Goal: Information Seeking & Learning: Learn about a topic

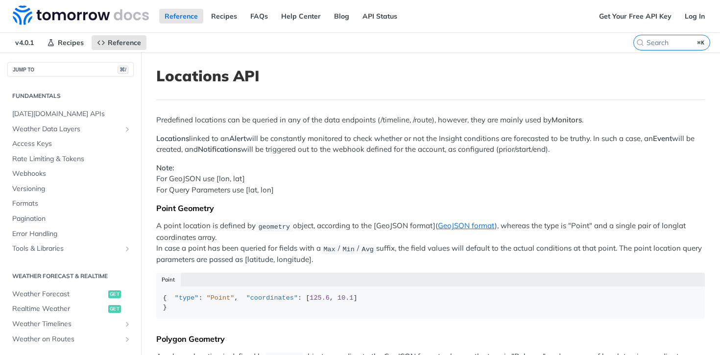
scroll to position [296, 0]
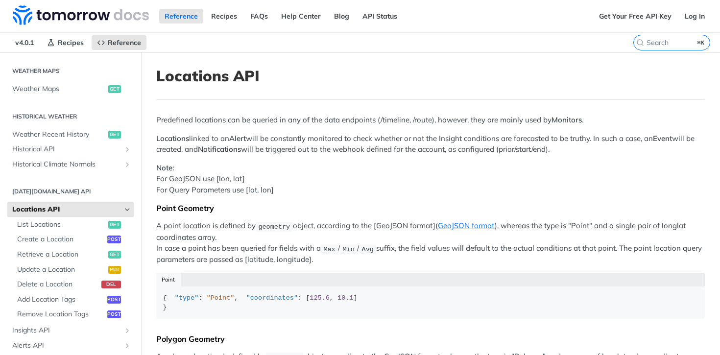
click at [242, 139] on strong "Alert" at bounding box center [237, 138] width 17 height 9
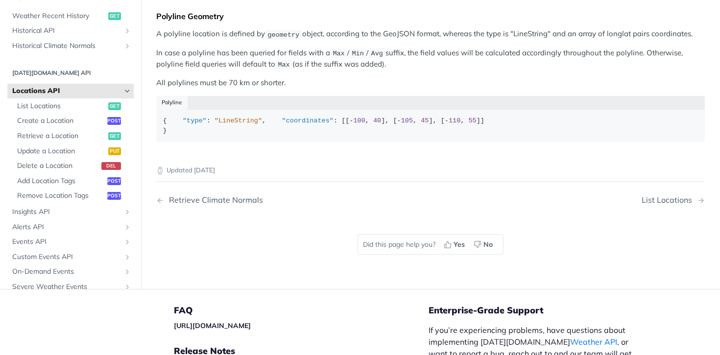
scroll to position [483, 0]
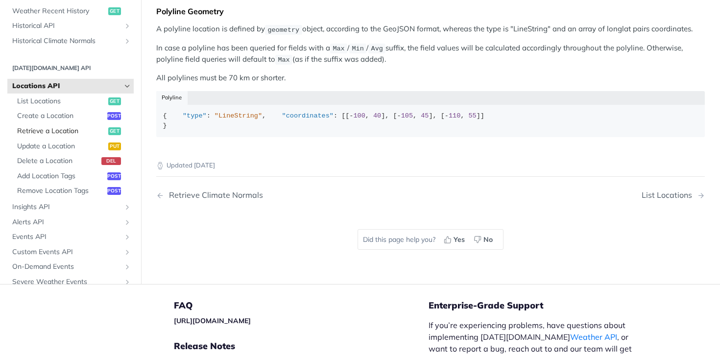
click at [58, 136] on span "Retrieve a Location" at bounding box center [61, 131] width 89 height 10
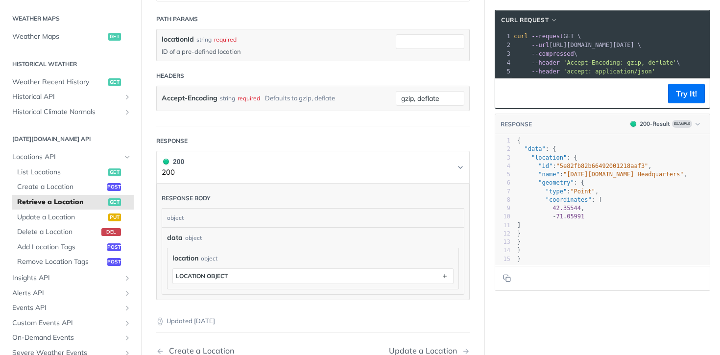
scroll to position [191, 0]
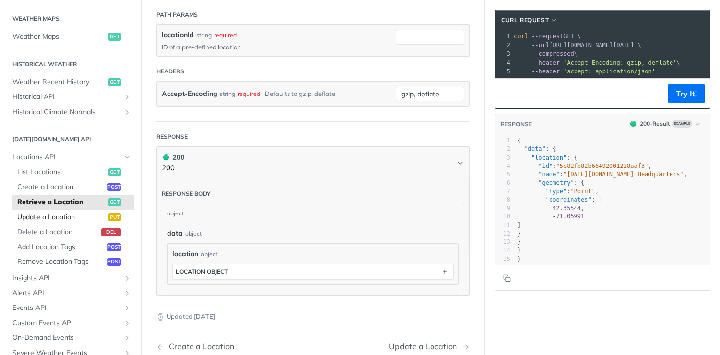
click at [70, 215] on span "Update a Location" at bounding box center [61, 218] width 89 height 10
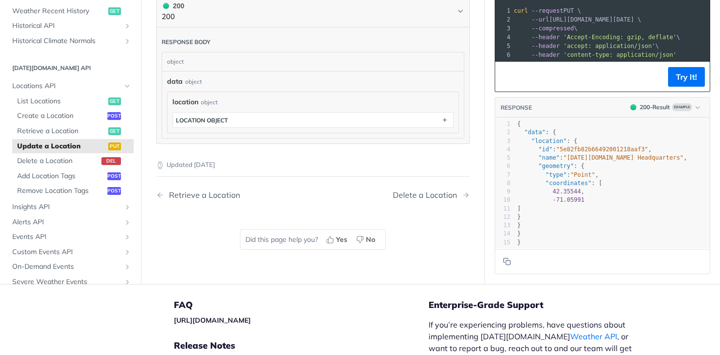
scroll to position [430, 0]
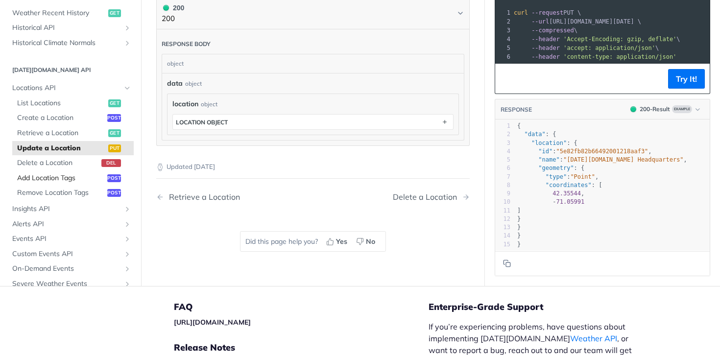
click at [64, 177] on span "Add Location Tags" at bounding box center [61, 178] width 88 height 10
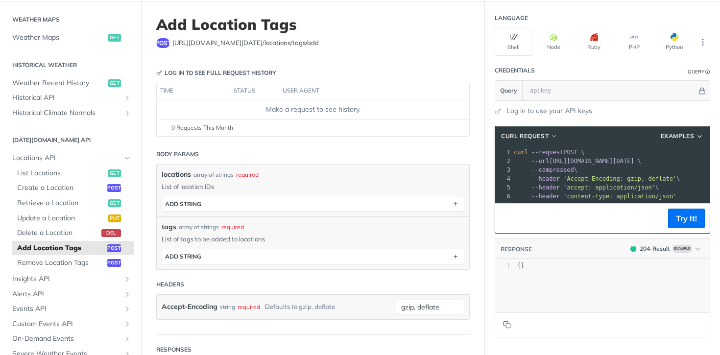
scroll to position [52, 0]
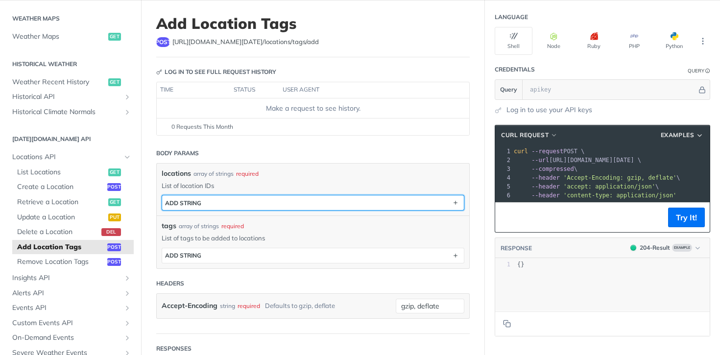
click at [269, 204] on button "ADD string" at bounding box center [313, 203] width 302 height 15
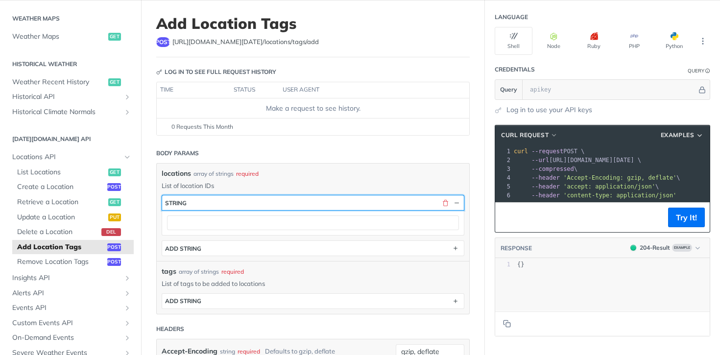
click at [269, 204] on button "string" at bounding box center [313, 203] width 302 height 15
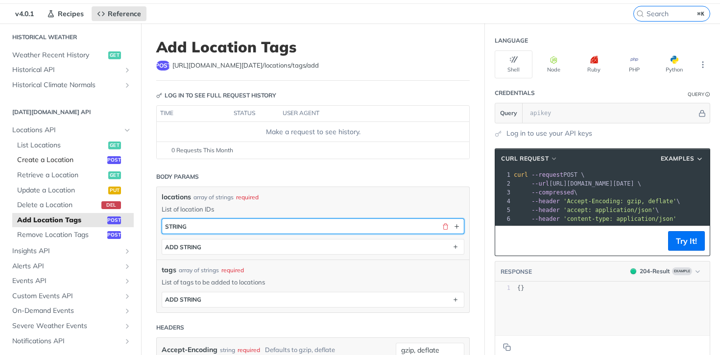
scroll to position [344, 0]
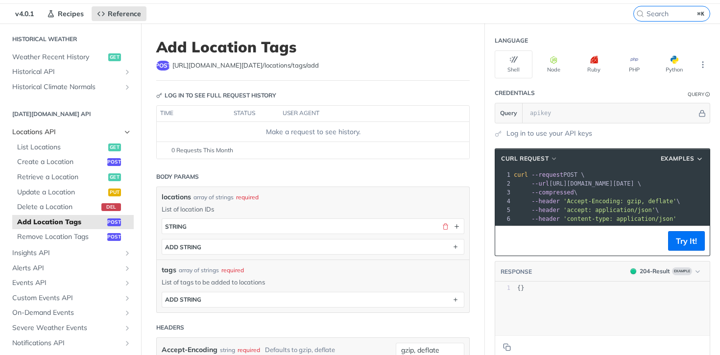
click at [41, 133] on span "Locations API" at bounding box center [66, 132] width 109 height 10
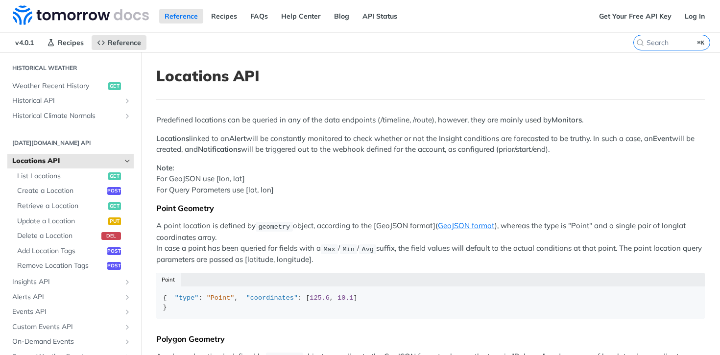
click at [414, 148] on p "Locations linked to an Alert will be constantly monitored to check whether or n…" at bounding box center [430, 144] width 549 height 22
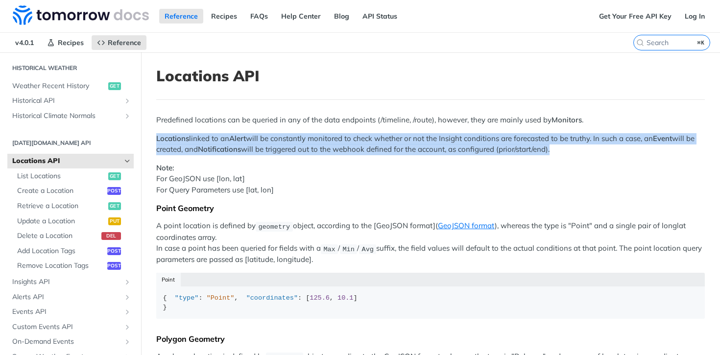
click at [414, 148] on p "Locations linked to an Alert will be constantly monitored to check whether or n…" at bounding box center [430, 144] width 549 height 22
click at [387, 150] on p "Locations linked to an Alert will be constantly monitored to check whether or n…" at bounding box center [430, 144] width 549 height 22
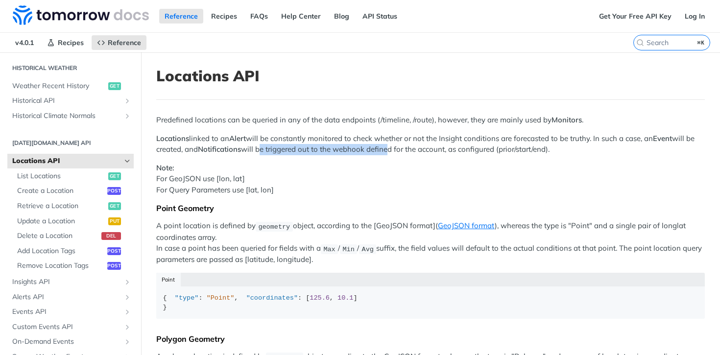
drag, startPoint x: 387, startPoint y: 150, endPoint x: 261, endPoint y: 152, distance: 126.0
click at [261, 152] on p "Locations linked to an Alert will be constantly monitored to check whether or n…" at bounding box center [430, 144] width 549 height 22
drag, startPoint x: 261, startPoint y: 152, endPoint x: 450, endPoint y: 152, distance: 188.7
click at [449, 152] on p "Locations linked to an Alert will be constantly monitored to check whether or n…" at bounding box center [430, 144] width 549 height 22
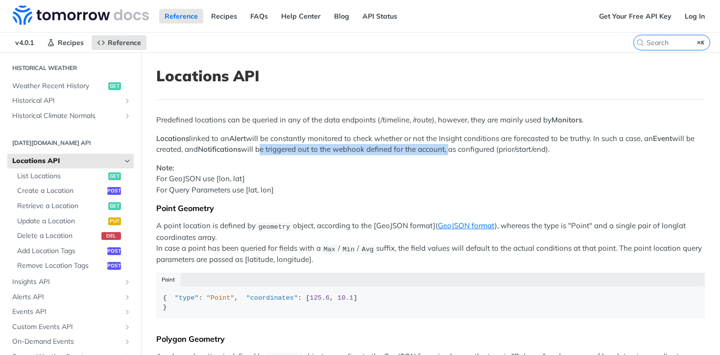
click at [450, 152] on p "Locations linked to an Alert will be constantly monitored to check whether or n…" at bounding box center [430, 144] width 549 height 22
drag, startPoint x: 450, startPoint y: 152, endPoint x: 321, endPoint y: 152, distance: 129.4
click at [321, 152] on p "Locations linked to an Alert will be constantly monitored to check whether or n…" at bounding box center [430, 144] width 549 height 22
drag, startPoint x: 321, startPoint y: 152, endPoint x: 504, endPoint y: 152, distance: 183.8
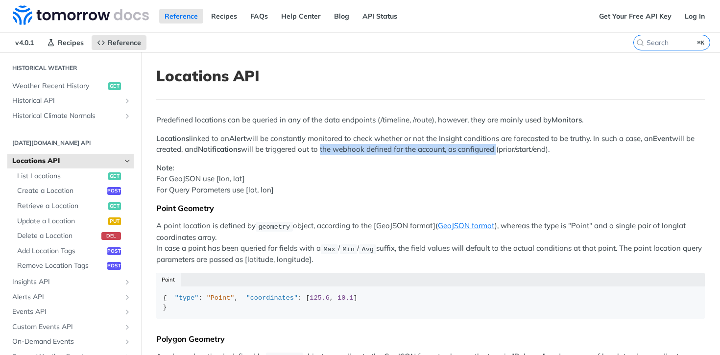
click at [501, 152] on p "Locations linked to an Alert will be constantly monitored to check whether or n…" at bounding box center [430, 144] width 549 height 22
click at [504, 152] on p "Locations linked to an Alert will be constantly monitored to check whether or n…" at bounding box center [430, 144] width 549 height 22
drag, startPoint x: 504, startPoint y: 152, endPoint x: 346, endPoint y: 152, distance: 157.8
click at [348, 152] on p "Locations linked to an Alert will be constantly monitored to check whether or n…" at bounding box center [430, 144] width 549 height 22
click at [346, 152] on p "Locations linked to an Alert will be constantly monitored to check whether or n…" at bounding box center [430, 144] width 549 height 22
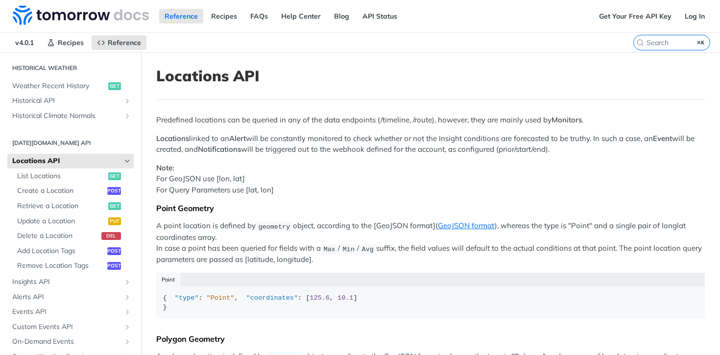
scroll to position [33, 0]
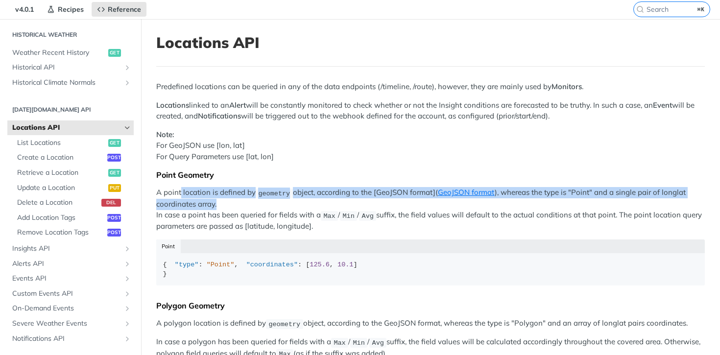
drag, startPoint x: 179, startPoint y: 195, endPoint x: 229, endPoint y: 202, distance: 50.0
click at [228, 201] on p "A point location is defined by geometry object, according to the [GeoJSON forma…" at bounding box center [430, 209] width 549 height 45
click at [229, 202] on p "A point location is defined by geometry object, according to the [GeoJSON forma…" at bounding box center [430, 209] width 549 height 45
drag, startPoint x: 229, startPoint y: 202, endPoint x: 173, endPoint y: 194, distance: 56.5
click at [173, 194] on p "A point location is defined by geometry object, according to the [GeoJSON forma…" at bounding box center [430, 209] width 549 height 45
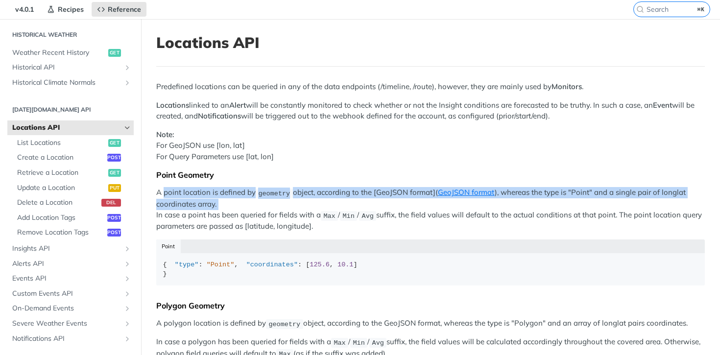
click at [173, 194] on p "A point location is defined by geometry object, according to the [GeoJSON forma…" at bounding box center [430, 209] width 549 height 45
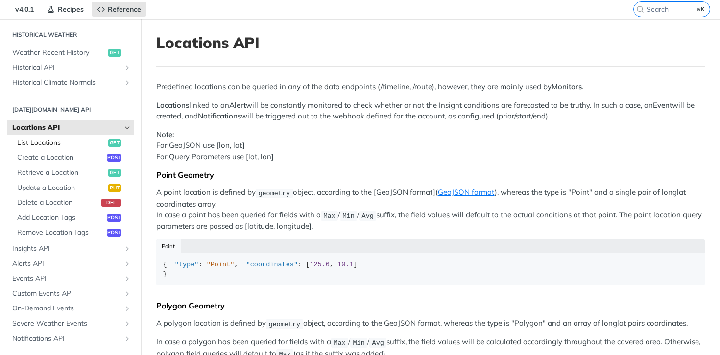
click at [62, 144] on span "List Locations" at bounding box center [61, 143] width 89 height 10
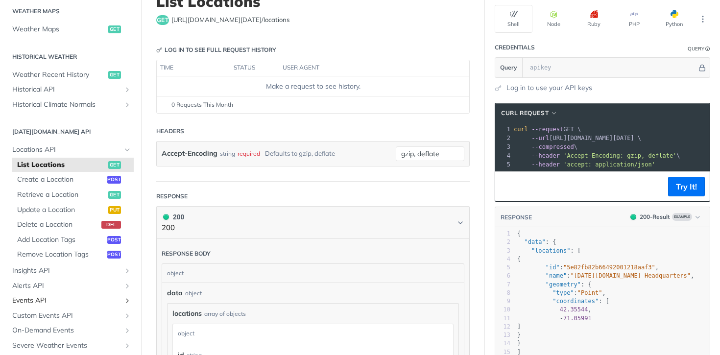
scroll to position [298, 0]
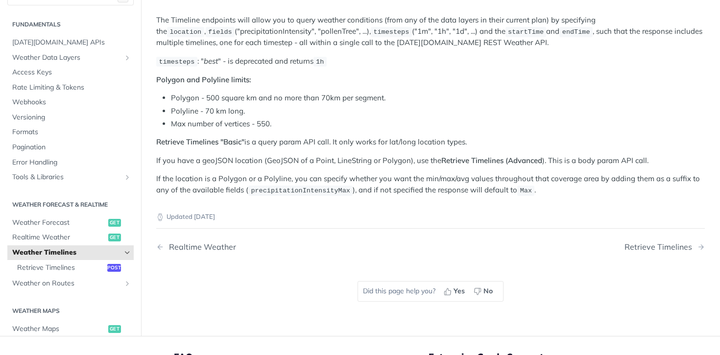
scroll to position [107, 0]
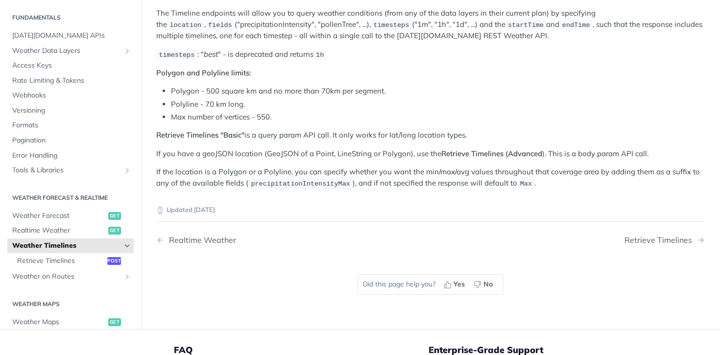
click at [126, 244] on icon "Hide subpages for Weather Timelines" at bounding box center [127, 246] width 8 height 8
click at [126, 244] on icon "Show subpages for Weather Timelines" at bounding box center [127, 246] width 8 height 8
click at [53, 261] on span "Retrieve Timelines" at bounding box center [61, 261] width 88 height 10
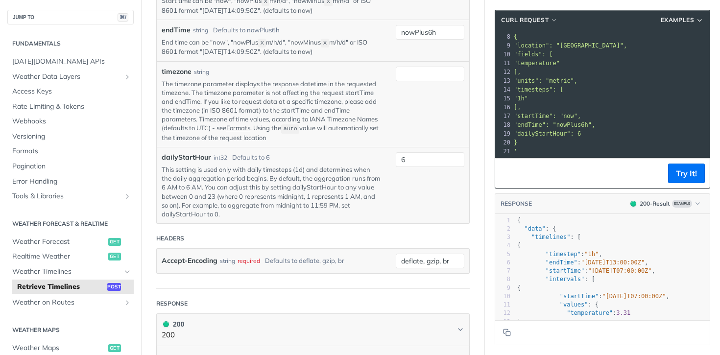
scroll to position [529, 0]
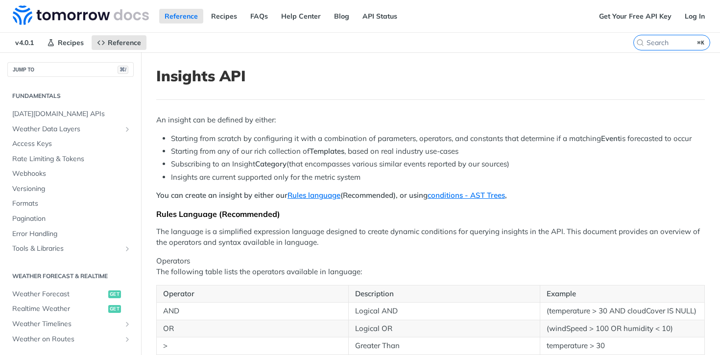
scroll to position [296, 0]
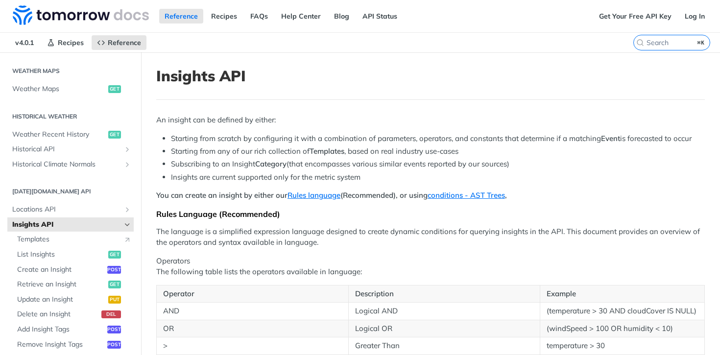
drag, startPoint x: 701, startPoint y: 140, endPoint x: 603, endPoint y: 140, distance: 98.5
click at [602, 140] on li "Starting from scratch by configuring it with a combination of parameters, opera…" at bounding box center [438, 138] width 534 height 11
click at [603, 140] on li "Starting from scratch by configuring it with a combination of parameters, opera…" at bounding box center [438, 138] width 534 height 11
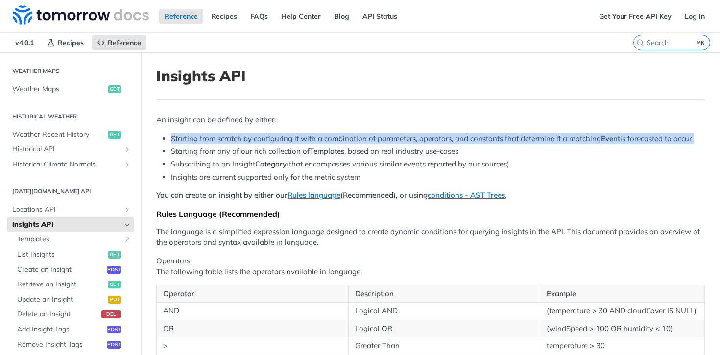
drag, startPoint x: 603, startPoint y: 140, endPoint x: 676, endPoint y: 140, distance: 73.0
click at [676, 140] on li "Starting from scratch by configuring it with a combination of parameters, opera…" at bounding box center [438, 138] width 534 height 11
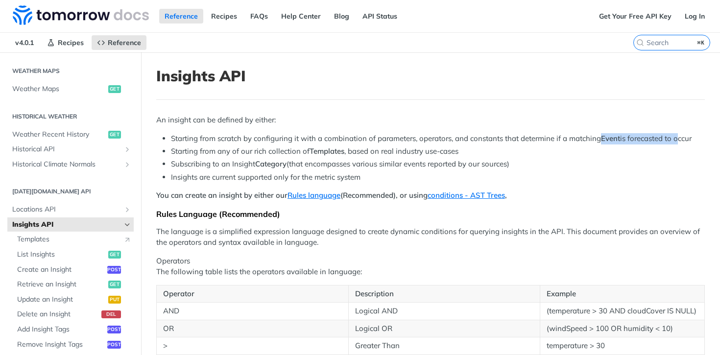
drag, startPoint x: 676, startPoint y: 140, endPoint x: 611, endPoint y: 140, distance: 64.7
click at [611, 140] on li "Starting from scratch by configuring it with a combination of parameters, opera…" at bounding box center [438, 138] width 534 height 11
click at [611, 140] on strong "Event" at bounding box center [610, 138] width 19 height 9
drag, startPoint x: 611, startPoint y: 140, endPoint x: 685, endPoint y: 140, distance: 74.0
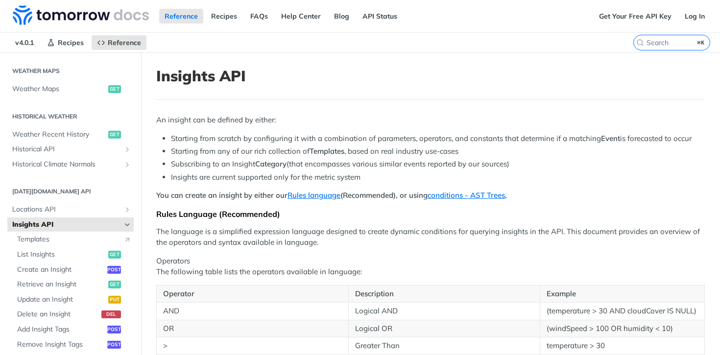
click at [686, 140] on li "Starting from scratch by configuring it with a combination of parameters, opera…" at bounding box center [438, 138] width 534 height 11
click at [685, 140] on li "Starting from scratch by configuring it with a combination of parameters, opera…" at bounding box center [438, 138] width 534 height 11
drag, startPoint x: 685, startPoint y: 140, endPoint x: 576, endPoint y: 140, distance: 109.3
click at [576, 140] on li "Starting from scratch by configuring it with a combination of parameters, opera…" at bounding box center [438, 138] width 534 height 11
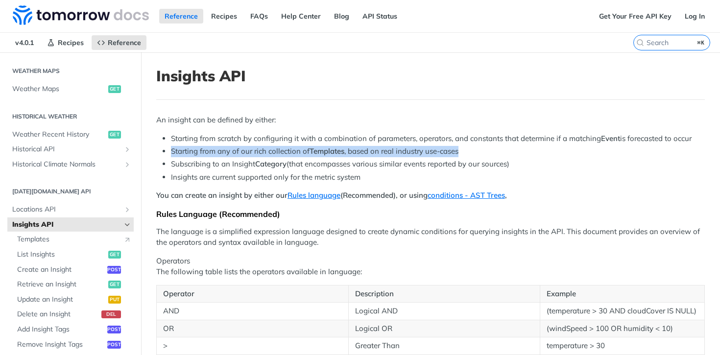
drag, startPoint x: 467, startPoint y: 154, endPoint x: 166, endPoint y: 151, distance: 301.4
click at [171, 151] on li "Starting from any of our rich collection of Templates , based on real industry …" at bounding box center [438, 151] width 534 height 11
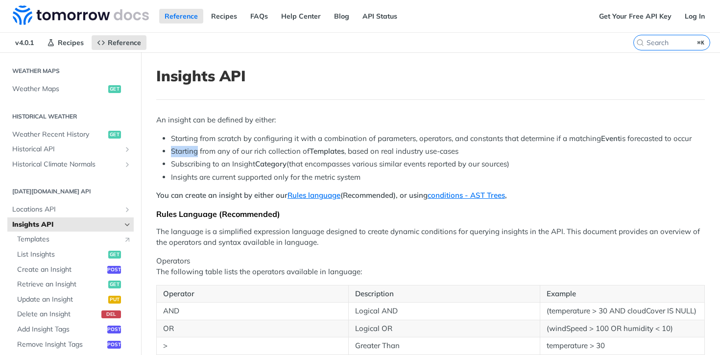
click at [171, 151] on li "Starting from any of our rich collection of Templates , based on real industry …" at bounding box center [438, 151] width 534 height 11
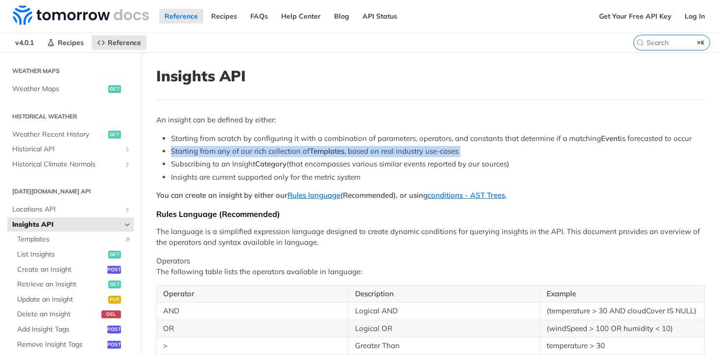
click at [171, 151] on li "Starting from any of our rich collection of Templates , based on real industry …" at bounding box center [438, 151] width 534 height 11
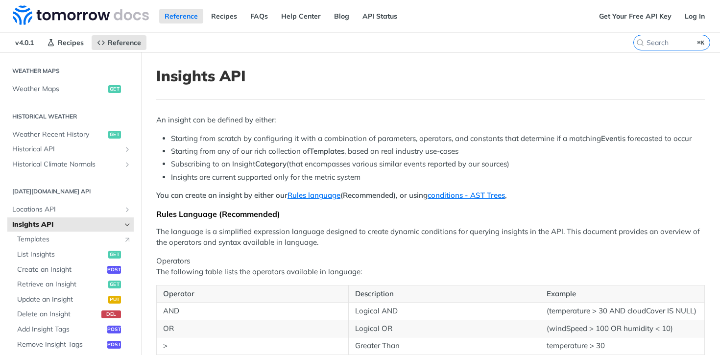
click at [229, 151] on li "Starting from any of our rich collection of Templates , based on real industry …" at bounding box center [438, 151] width 534 height 11
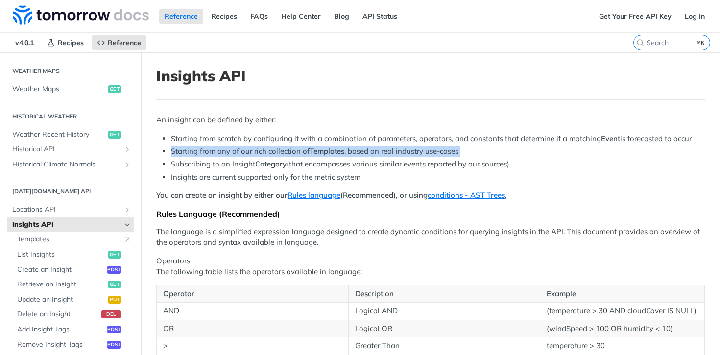
click at [229, 151] on li "Starting from any of our rich collection of Templates , based on real industry …" at bounding box center [438, 151] width 534 height 11
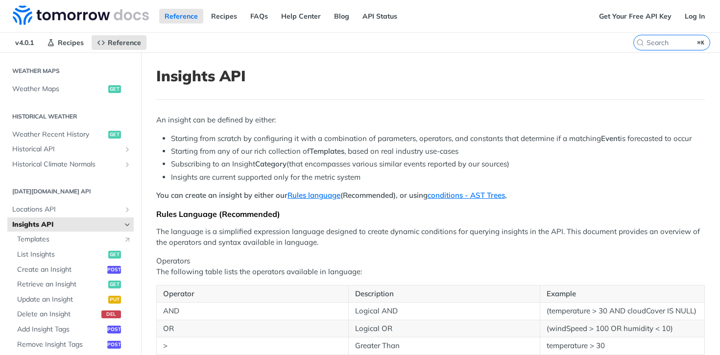
click at [202, 166] on li "Subscribing to an Insight Category (that encompasses various similar events rep…" at bounding box center [438, 164] width 534 height 11
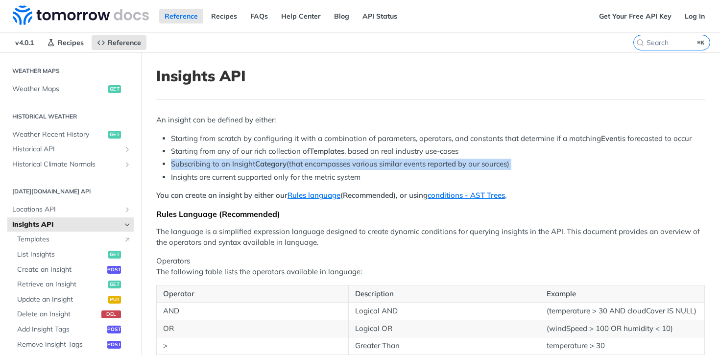
click at [202, 166] on li "Subscribing to an Insight Category (that encompasses various similar events rep…" at bounding box center [438, 164] width 534 height 11
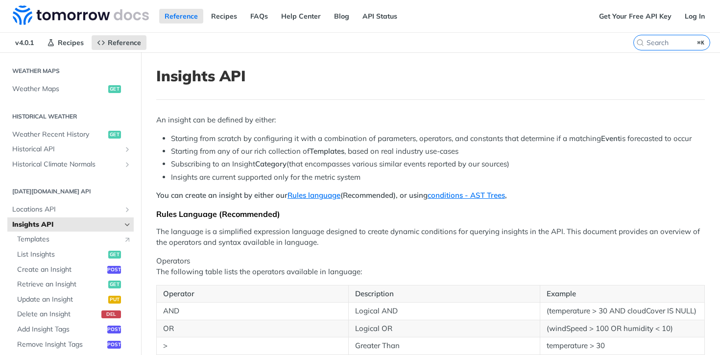
click at [208, 166] on li "Subscribing to an Insight Category (that encompasses various similar events rep…" at bounding box center [438, 164] width 534 height 11
click at [192, 178] on li "Insights are current supported only for the metric system" at bounding box center [438, 177] width 534 height 11
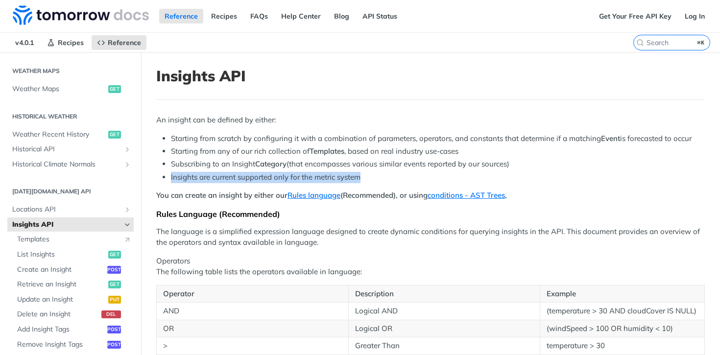
click at [192, 178] on li "Insights are current supported only for the metric system" at bounding box center [438, 177] width 534 height 11
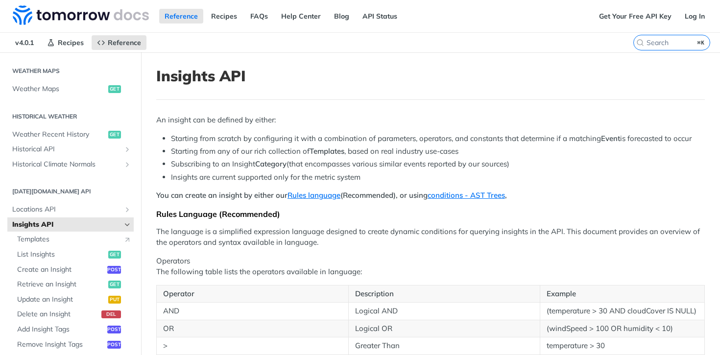
click at [214, 176] on li "Insights are current supported only for the metric system" at bounding box center [438, 177] width 534 height 11
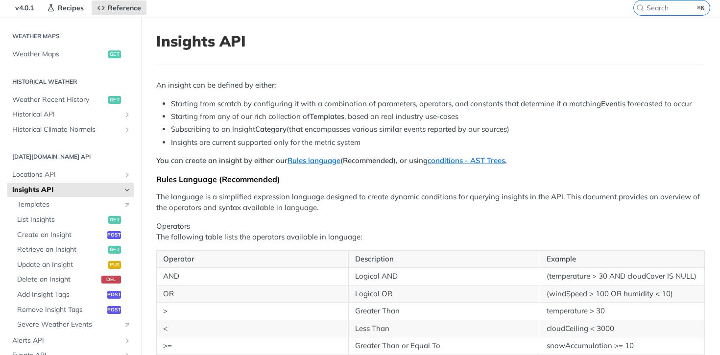
scroll to position [45, 0]
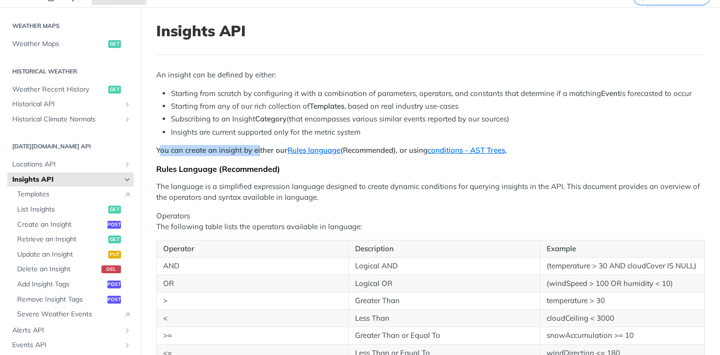
drag, startPoint x: 161, startPoint y: 147, endPoint x: 264, endPoint y: 147, distance: 102.9
click at [264, 147] on strong "You can create an insight by either our Rules language (Recommended), or using …" at bounding box center [331, 150] width 351 height 9
drag, startPoint x: 264, startPoint y: 147, endPoint x: 212, endPoint y: 147, distance: 52.4
click at [212, 147] on strong "You can create an insight by either our Rules language (Recommended), or using …" at bounding box center [331, 150] width 351 height 9
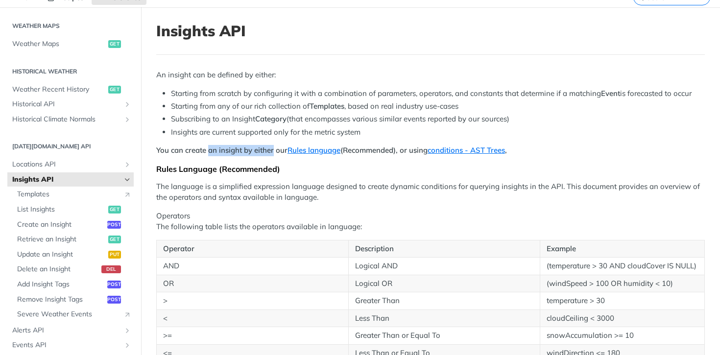
click at [212, 147] on strong "You can create an insight by either our Rules language (Recommended), or using …" at bounding box center [331, 150] width 351 height 9
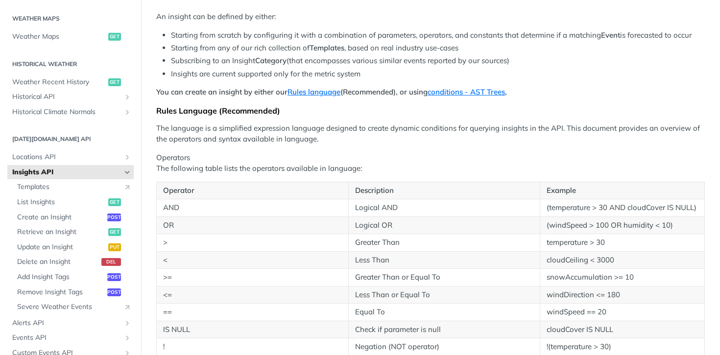
scroll to position [104, 0]
click at [162, 125] on p "The language is a simplified expression language designed to create dynamic con…" at bounding box center [430, 134] width 549 height 22
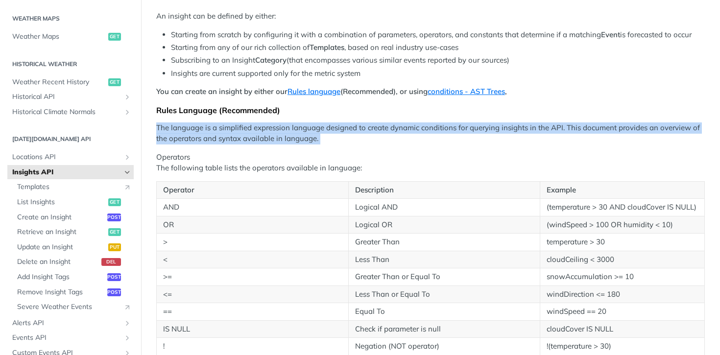
click at [162, 125] on p "The language is a simplified expression language designed to create dynamic con…" at bounding box center [430, 134] width 549 height 22
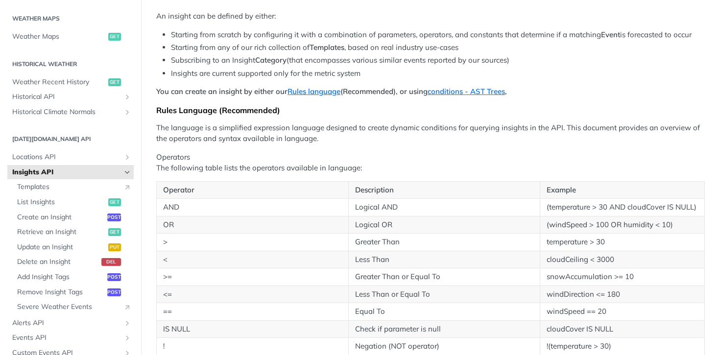
click at [198, 133] on p "The language is a simplified expression language designed to create dynamic con…" at bounding box center [430, 134] width 549 height 22
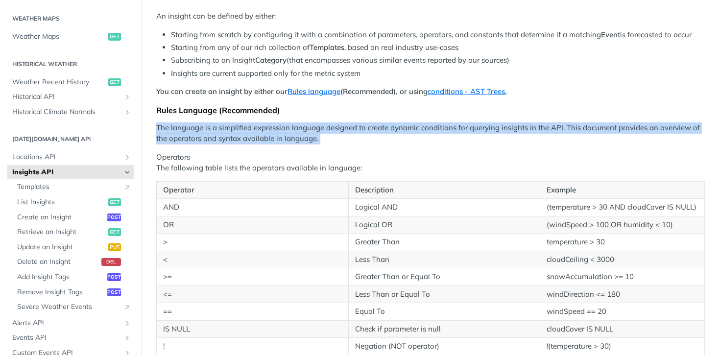
click at [198, 133] on p "The language is a simplified expression language designed to create dynamic con…" at bounding box center [430, 134] width 549 height 22
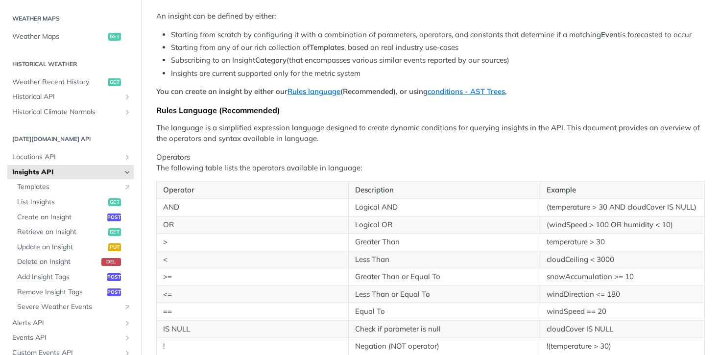
click at [230, 134] on p "The language is a simplified expression language designed to create dynamic con…" at bounding box center [430, 134] width 549 height 22
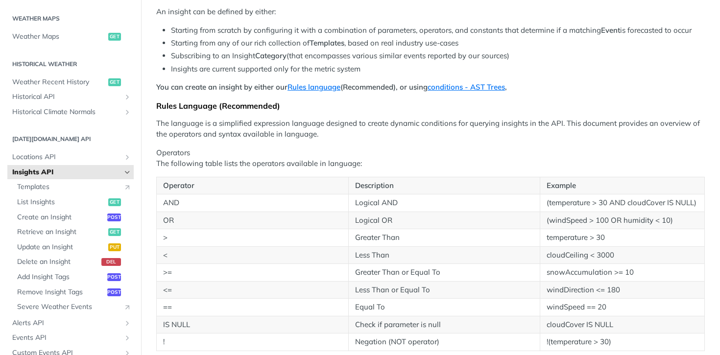
scroll to position [136, 0]
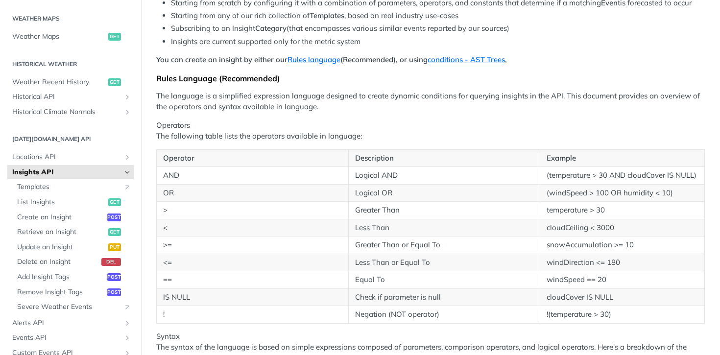
click at [178, 139] on p "Operators The following table lists the operators available in language:" at bounding box center [430, 131] width 549 height 22
click at [203, 139] on p "Operators The following table lists the operators available in language:" at bounding box center [430, 131] width 549 height 22
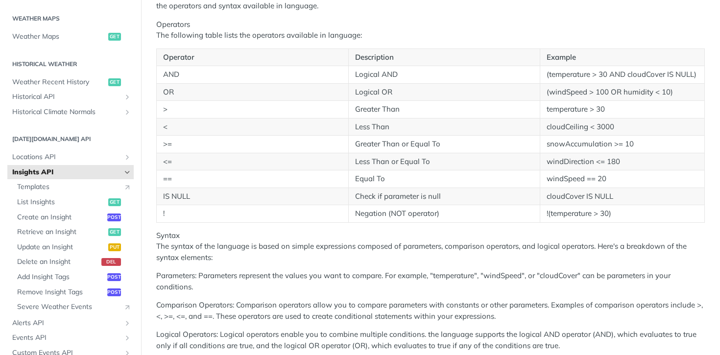
scroll to position [235, 0]
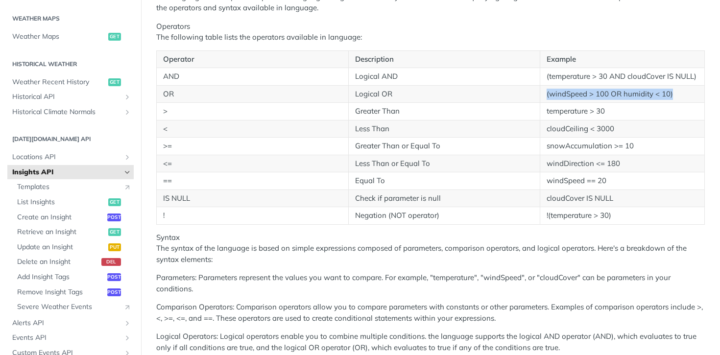
drag, startPoint x: 673, startPoint y: 96, endPoint x: 544, endPoint y: 96, distance: 128.9
click at [544, 96] on td "(windSpeed > 100 OR humidity < 10)" at bounding box center [623, 94] width 165 height 18
drag, startPoint x: 544, startPoint y: 96, endPoint x: 686, endPoint y: 90, distance: 141.8
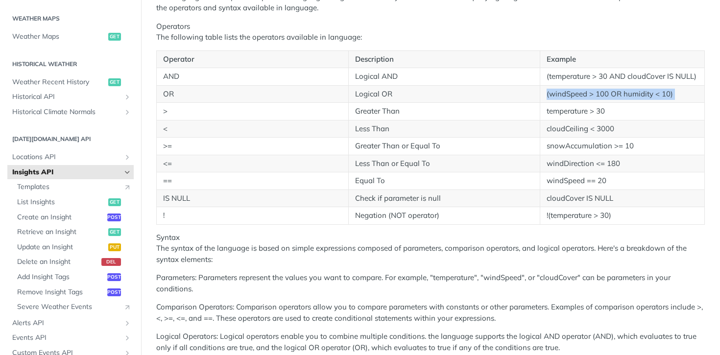
click at [685, 90] on td "(windSpeed > 100 OR humidity < 10)" at bounding box center [623, 94] width 165 height 18
click at [686, 90] on td "(windSpeed > 100 OR humidity < 10)" at bounding box center [623, 94] width 165 height 18
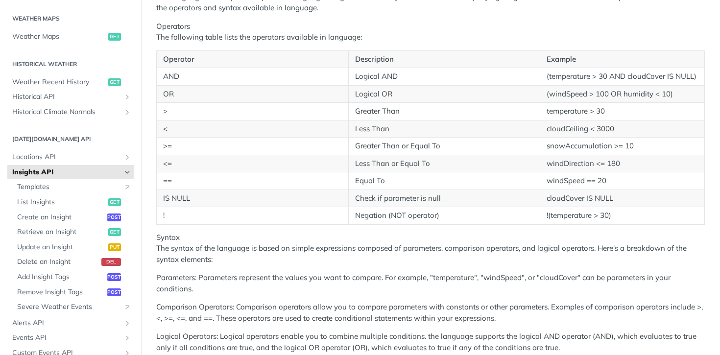
click at [686, 90] on td "(windSpeed > 100 OR humidity < 10)" at bounding box center [623, 94] width 165 height 18
click at [680, 92] on td "(windSpeed > 100 OR humidity < 10)" at bounding box center [623, 94] width 165 height 18
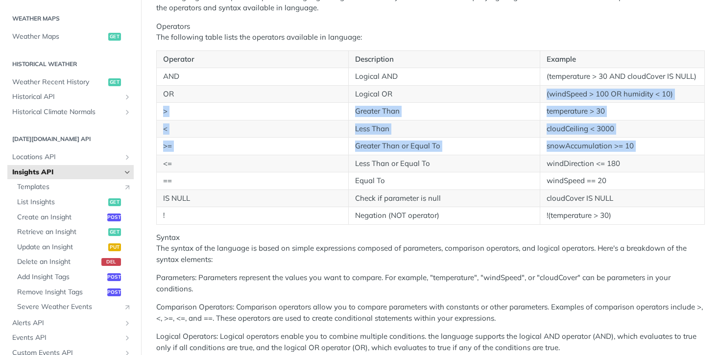
drag, startPoint x: 680, startPoint y: 92, endPoint x: 670, endPoint y: 152, distance: 61.0
click at [670, 152] on tbody "AND Logical AND (temperature > 30 AND cloudCover IS NULL) OR Logical OR (windSp…" at bounding box center [431, 146] width 548 height 157
click at [670, 152] on td "snowAccumulation >= 10" at bounding box center [623, 147] width 165 height 18
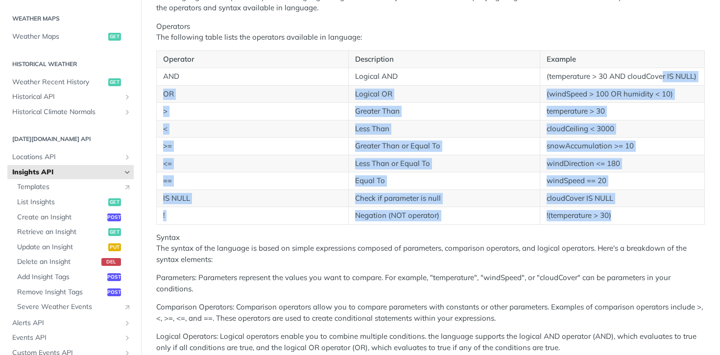
drag, startPoint x: 626, startPoint y: 216, endPoint x: 663, endPoint y: 74, distance: 146.7
click at [663, 74] on tbody "AND Logical AND (temperature > 30 AND cloudCover IS NULL) OR Logical OR (windSp…" at bounding box center [431, 146] width 548 height 157
click at [663, 74] on td "(temperature > 30 AND cloudCover IS NULL)" at bounding box center [623, 77] width 165 height 18
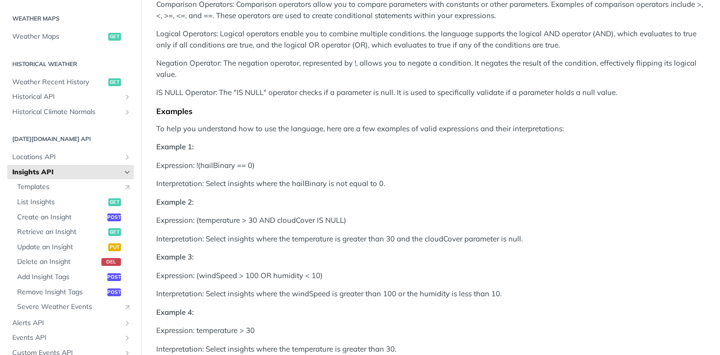
scroll to position [541, 0]
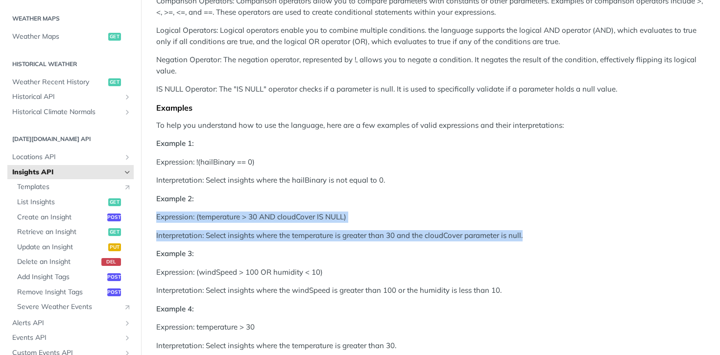
drag, startPoint x: 371, startPoint y: 223, endPoint x: 369, endPoint y: 209, distance: 13.9
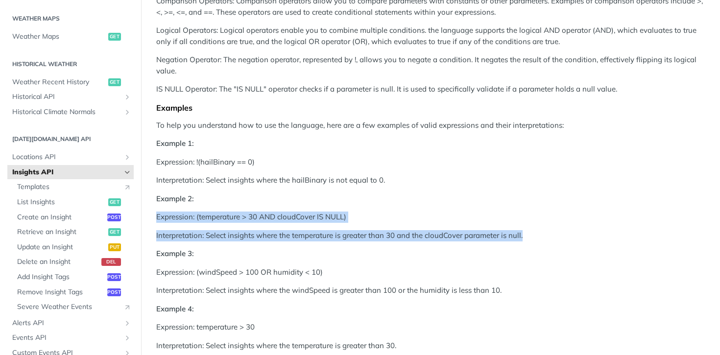
drag, startPoint x: 369, startPoint y: 209, endPoint x: 386, endPoint y: 236, distance: 31.7
click at [386, 236] on p "Interpretation: Select insights where the temperature is greater than 30 and th…" at bounding box center [430, 235] width 549 height 11
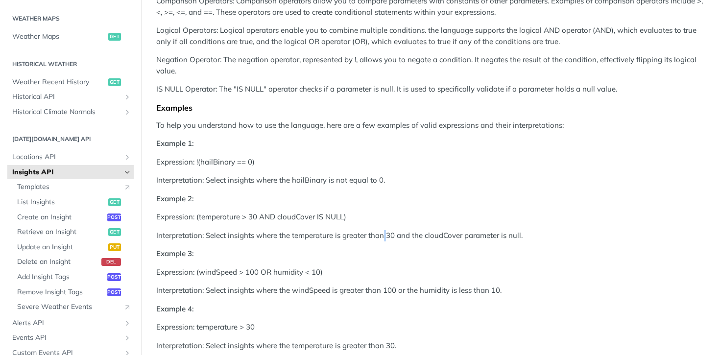
click at [386, 236] on p "Interpretation: Select insights where the temperature is greater than 30 and th…" at bounding box center [430, 235] width 549 height 11
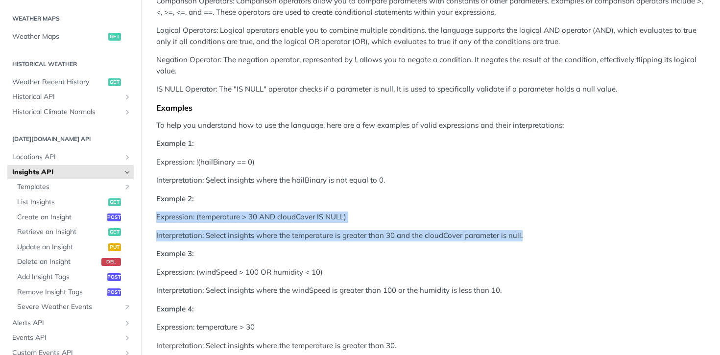
drag, startPoint x: 386, startPoint y: 236, endPoint x: 376, endPoint y: 214, distance: 23.9
click at [376, 214] on p "Expression: (temperature > 30 AND cloudCover IS NULL)" at bounding box center [430, 217] width 549 height 11
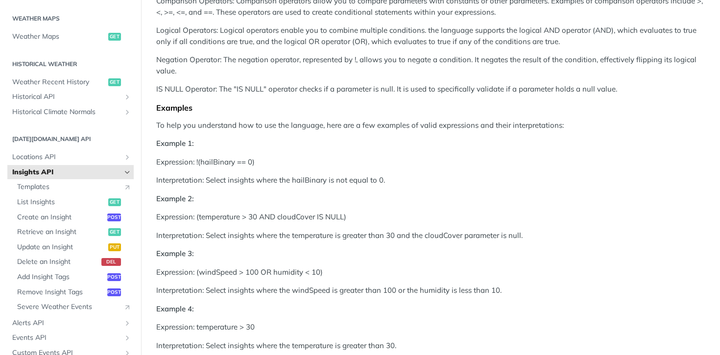
click at [376, 214] on p "Expression: (temperature > 30 AND cloudCover IS NULL)" at bounding box center [430, 217] width 549 height 11
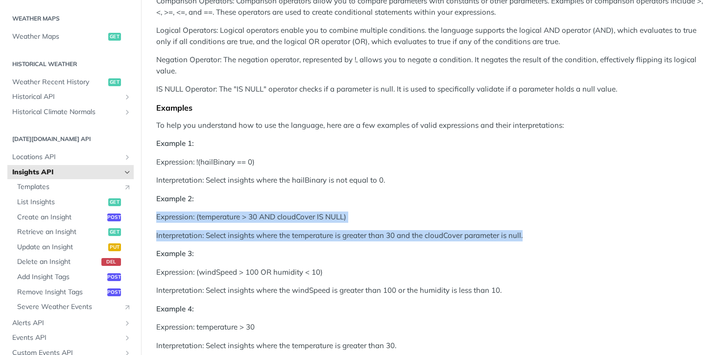
drag, startPoint x: 376, startPoint y: 214, endPoint x: 376, endPoint y: 240, distance: 25.5
click at [376, 240] on p "Interpretation: Select insights where the temperature is greater than 30 and th…" at bounding box center [430, 235] width 549 height 11
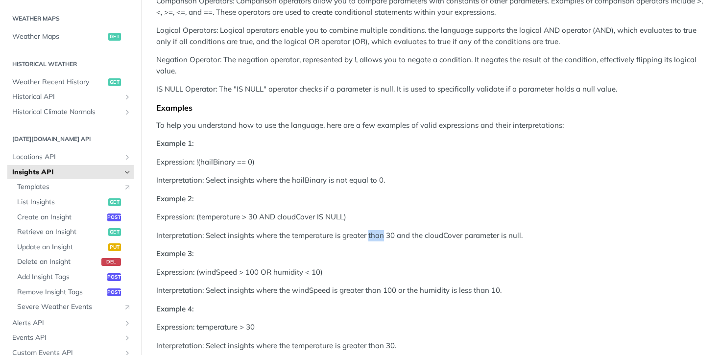
click at [376, 240] on p "Interpretation: Select insights where the temperature is greater than 30 and th…" at bounding box center [430, 235] width 549 height 11
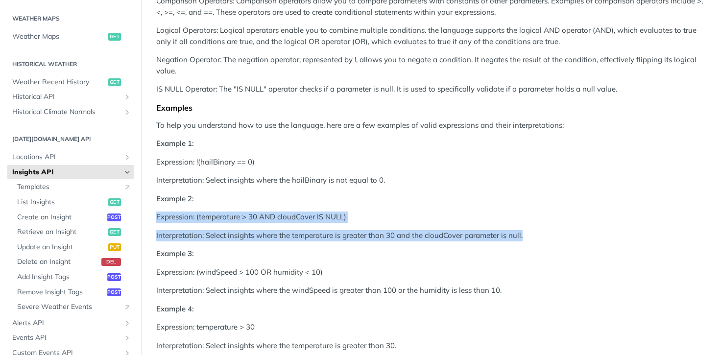
drag, startPoint x: 376, startPoint y: 240, endPoint x: 374, endPoint y: 213, distance: 26.5
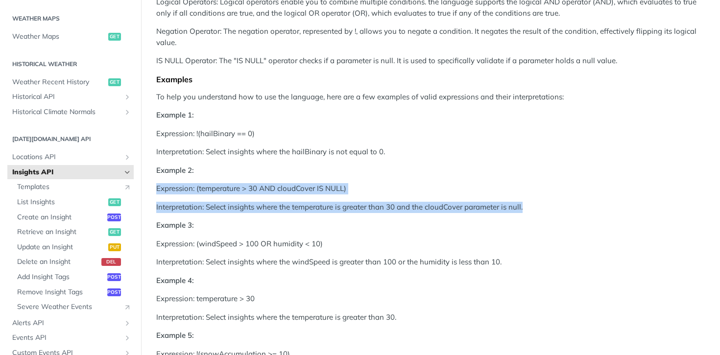
scroll to position [586, 0]
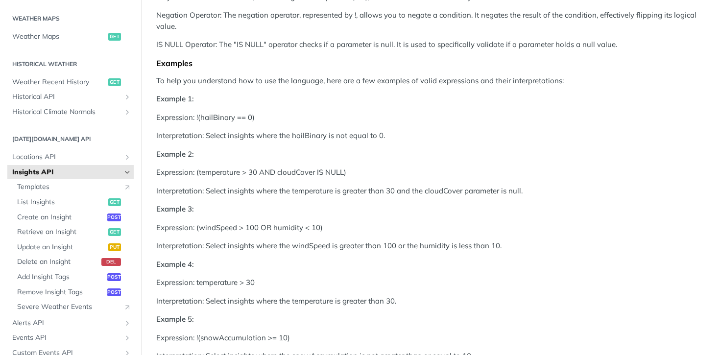
click at [360, 222] on p "Expression: (windSpeed > 100 OR humidity < 10)" at bounding box center [430, 227] width 549 height 11
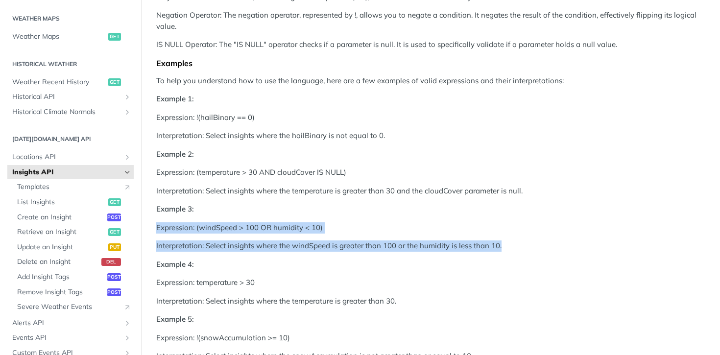
drag, startPoint x: 360, startPoint y: 222, endPoint x: 363, endPoint y: 254, distance: 32.0
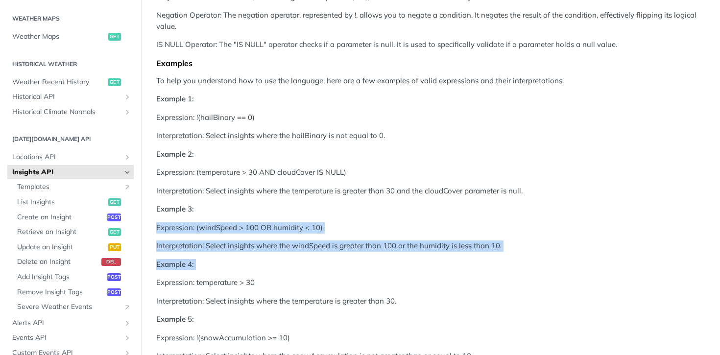
drag, startPoint x: 363, startPoint y: 254, endPoint x: 363, endPoint y: 221, distance: 33.3
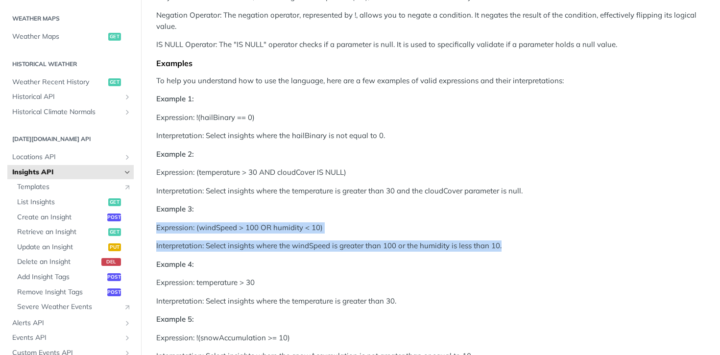
drag, startPoint x: 363, startPoint y: 221, endPoint x: 363, endPoint y: 246, distance: 25.0
click at [363, 246] on p "Interpretation: Select insights where the windSpeed is greater than 100 or the …" at bounding box center [430, 246] width 549 height 11
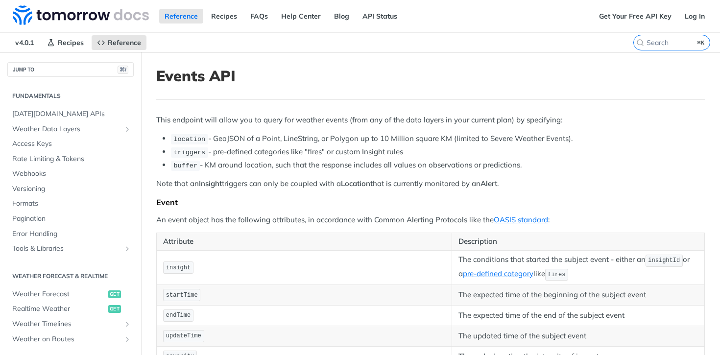
scroll to position [296, 0]
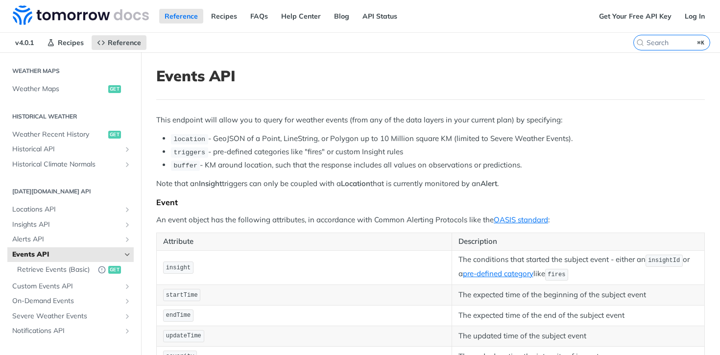
drag, startPoint x: 571, startPoint y: 139, endPoint x: 454, endPoint y: 141, distance: 117.1
click at [454, 141] on li "location - GeoJSON of a Point, LineString, or Polygon up to 10 Million square K…" at bounding box center [438, 138] width 534 height 11
drag, startPoint x: 217, startPoint y: 151, endPoint x: 359, endPoint y: 157, distance: 142.2
click at [352, 157] on ul "location - GeoJSON of a Point, LineString, or Polygon up to 10 Million square K…" at bounding box center [430, 152] width 549 height 38
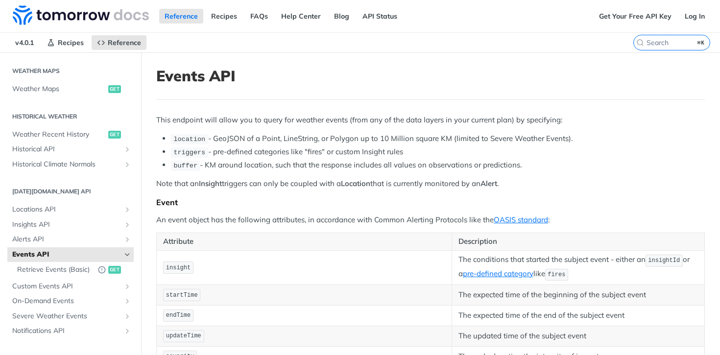
drag, startPoint x: 404, startPoint y: 149, endPoint x: 213, endPoint y: 149, distance: 191.1
click at [213, 149] on li "triggers - pre-defined categories like "fires" or custom Insight rules" at bounding box center [438, 152] width 534 height 11
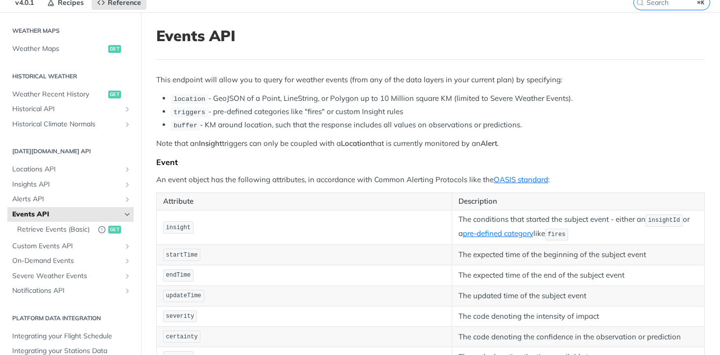
scroll to position [46, 0]
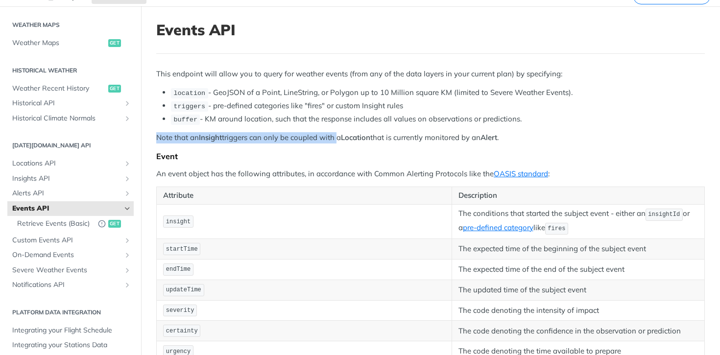
drag, startPoint x: 156, startPoint y: 137, endPoint x: 339, endPoint y: 138, distance: 182.8
click at [339, 138] on p "Note that an Insight triggers can only be coupled with a Location that is curre…" at bounding box center [430, 137] width 549 height 11
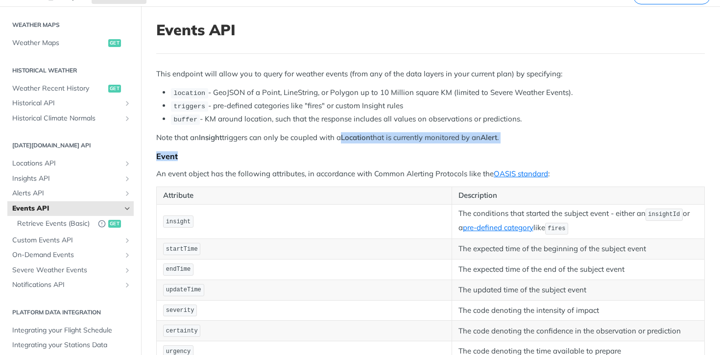
drag, startPoint x: 339, startPoint y: 138, endPoint x: 508, endPoint y: 143, distance: 169.1
click at [513, 136] on p "Note that an Insight triggers can only be coupled with a Location that is curre…" at bounding box center [430, 137] width 549 height 11
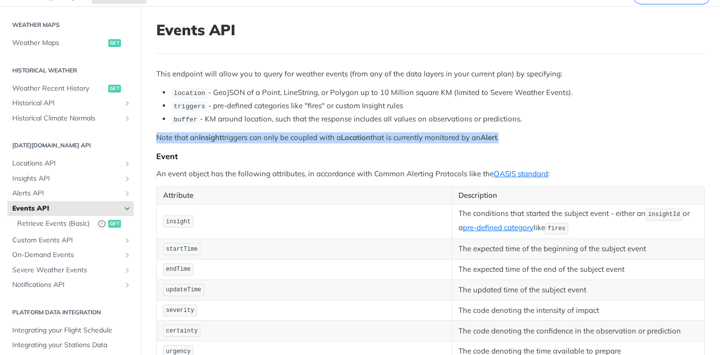
drag, startPoint x: 513, startPoint y: 136, endPoint x: 156, endPoint y: 134, distance: 356.8
click at [156, 134] on p "Note that an Insight triggers can only be coupled with a Location that is curre…" at bounding box center [430, 137] width 549 height 11
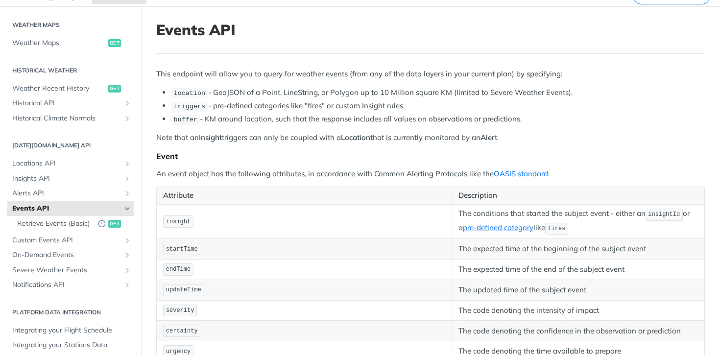
click at [178, 134] on p "Note that an Insight triggers can only be coupled with a Location that is curre…" at bounding box center [430, 137] width 549 height 11
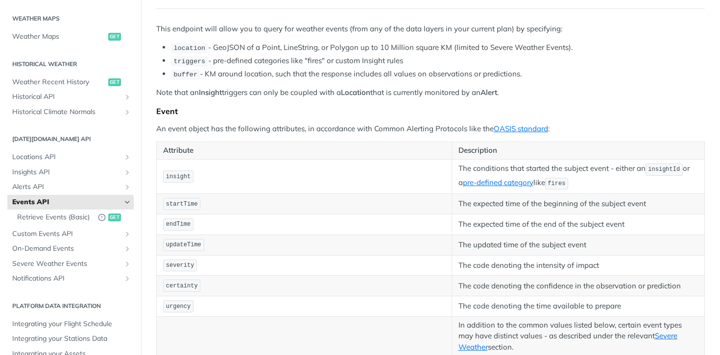
scroll to position [93, 0]
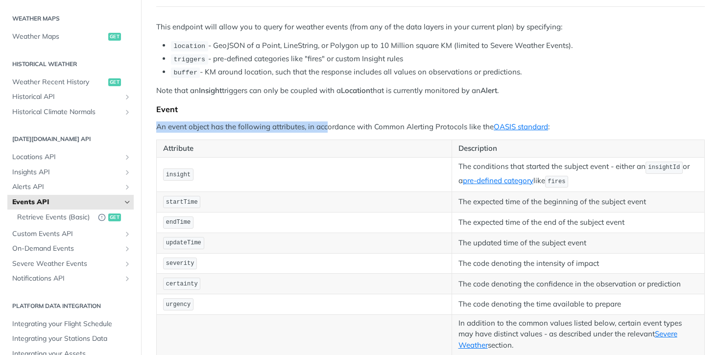
drag, startPoint x: 156, startPoint y: 126, endPoint x: 335, endPoint y: 123, distance: 178.9
click at [334, 123] on p "An event object has the following attributes, in accordance with Common Alertin…" at bounding box center [430, 127] width 549 height 11
click at [335, 123] on p "An event object has the following attributes, in accordance with Common Alertin…" at bounding box center [430, 127] width 549 height 11
drag, startPoint x: 335, startPoint y: 123, endPoint x: 252, endPoint y: 124, distance: 82.3
click at [254, 124] on p "An event object has the following attributes, in accordance with Common Alertin…" at bounding box center [430, 127] width 549 height 11
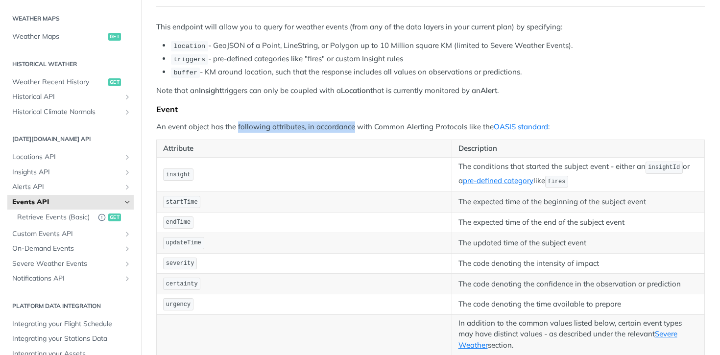
click at [252, 124] on p "An event object has the following attributes, in accordance with Common Alertin…" at bounding box center [430, 127] width 549 height 11
drag, startPoint x: 252, startPoint y: 124, endPoint x: 474, endPoint y: 126, distance: 222.0
click at [475, 126] on p "An event object has the following attributes, in accordance with Common Alertin…" at bounding box center [430, 127] width 549 height 11
click at [474, 126] on p "An event object has the following attributes, in accordance with Common Alertin…" at bounding box center [430, 127] width 549 height 11
drag, startPoint x: 474, startPoint y: 126, endPoint x: 188, endPoint y: 126, distance: 286.2
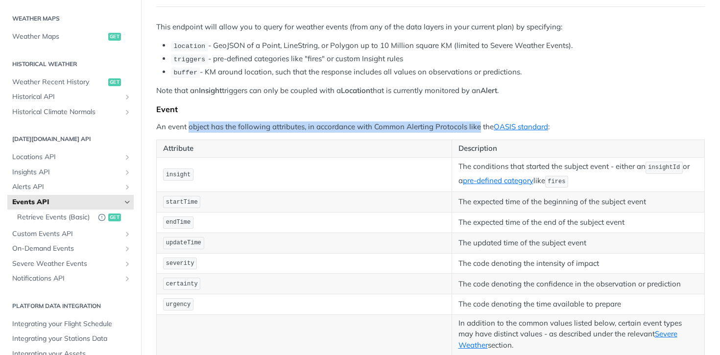
click at [188, 126] on p "An event object has the following attributes, in accordance with Common Alertin…" at bounding box center [430, 127] width 549 height 11
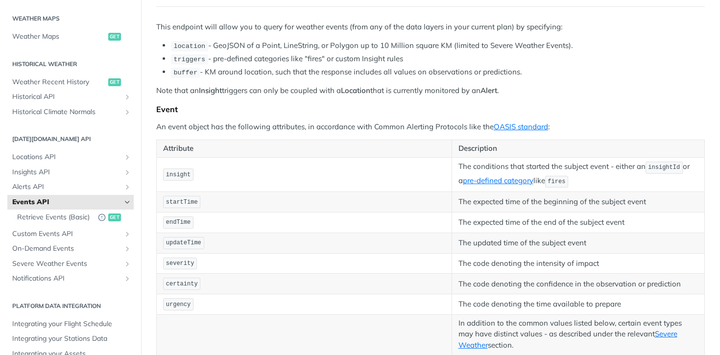
scroll to position [122, 0]
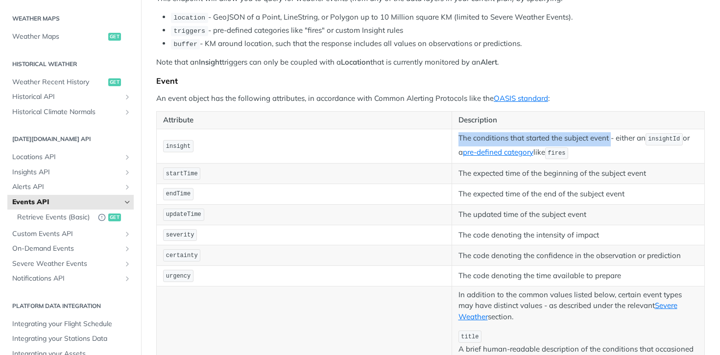
drag, startPoint x: 611, startPoint y: 138, endPoint x: 457, endPoint y: 137, distance: 153.9
click at [456, 137] on td "The conditions that started the subject event - either an insightId or a pre-de…" at bounding box center [578, 146] width 253 height 35
click at [457, 137] on td "The conditions that started the subject event - either an insightId or a pre-de…" at bounding box center [578, 146] width 253 height 35
drag, startPoint x: 457, startPoint y: 137, endPoint x: 608, endPoint y: 137, distance: 150.9
click at [608, 137] on td "The conditions that started the subject event - either an insightId or a pre-de…" at bounding box center [578, 146] width 253 height 35
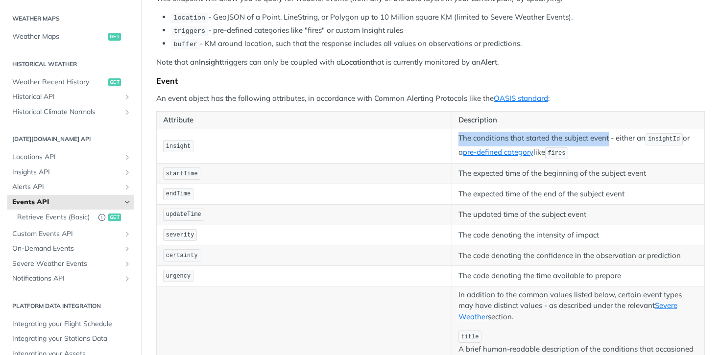
click at [608, 137] on p "The conditions that started the subject event - either an insightId or a pre-de…" at bounding box center [579, 146] width 240 height 28
drag, startPoint x: 608, startPoint y: 137, endPoint x: 471, endPoint y: 137, distance: 136.2
click at [471, 137] on p "The conditions that started the subject event - either an insightId or a pre-de…" at bounding box center [579, 146] width 240 height 28
drag, startPoint x: 471, startPoint y: 137, endPoint x: 601, endPoint y: 137, distance: 129.4
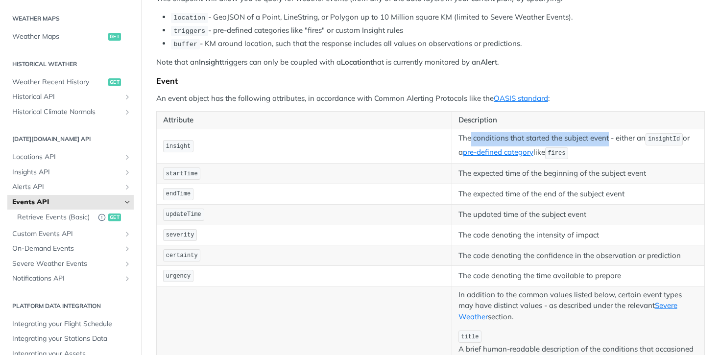
click at [601, 137] on p "The conditions that started the subject event - either an insightId or a pre-de…" at bounding box center [579, 146] width 240 height 28
drag, startPoint x: 601, startPoint y: 137, endPoint x: 466, endPoint y: 135, distance: 134.8
click at [466, 135] on p "The conditions that started the subject event - either an insightId or a pre-de…" at bounding box center [579, 146] width 240 height 28
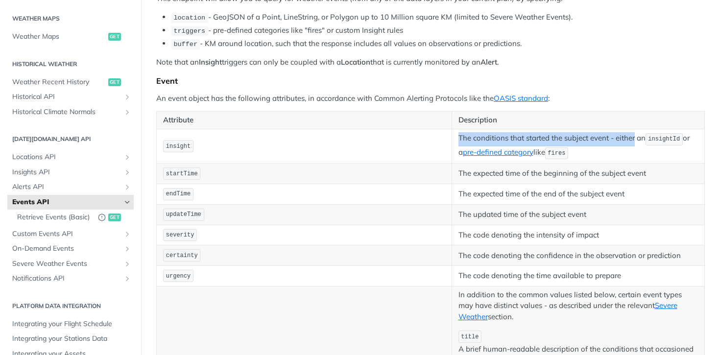
drag, startPoint x: 466, startPoint y: 135, endPoint x: 615, endPoint y: 133, distance: 149.0
click at [615, 133] on p "The conditions that started the subject event - either an insightId or a pre-de…" at bounding box center [579, 146] width 240 height 28
click at [614, 133] on p "The conditions that started the subject event - either an insightId or a pre-de…" at bounding box center [579, 146] width 240 height 28
drag, startPoint x: 460, startPoint y: 135, endPoint x: 610, endPoint y: 135, distance: 150.5
click at [611, 135] on p "The conditions that started the subject event - either an insightId or a pre-de…" at bounding box center [579, 146] width 240 height 28
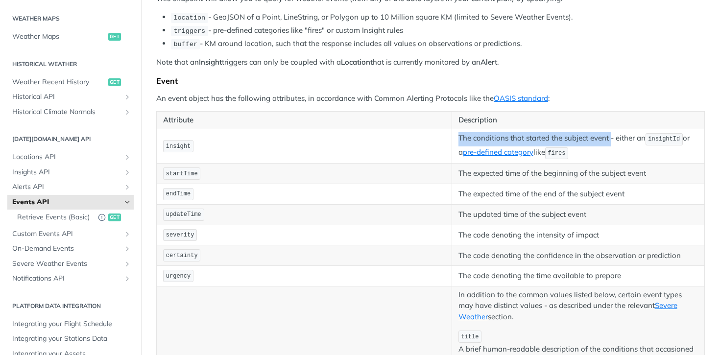
click at [610, 135] on p "The conditions that started the subject event - either an insightId or a pre-de…" at bounding box center [579, 146] width 240 height 28
drag, startPoint x: 610, startPoint y: 135, endPoint x: 468, endPoint y: 137, distance: 142.6
click at [468, 137] on p "The conditions that started the subject event - either an insightId or a pre-de…" at bounding box center [579, 146] width 240 height 28
drag, startPoint x: 606, startPoint y: 138, endPoint x: 495, endPoint y: 134, distance: 110.8
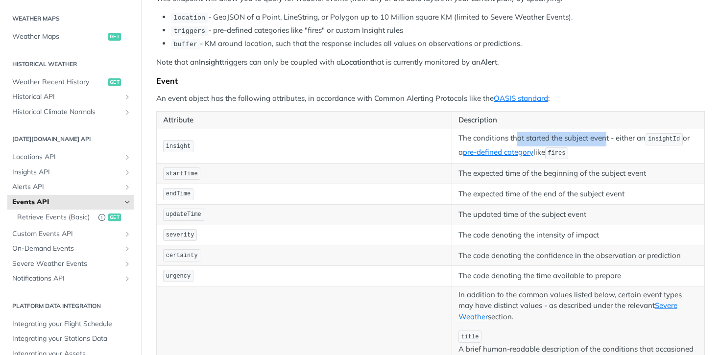
click at [497, 134] on p "The conditions that started the subject event - either an insightId or a pre-de…" at bounding box center [579, 146] width 240 height 28
click at [495, 134] on p "The conditions that started the subject event - either an insightId or a pre-de…" at bounding box center [579, 146] width 240 height 28
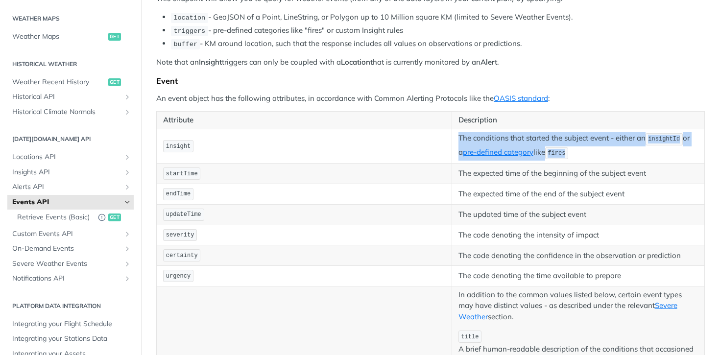
click at [495, 134] on p "The conditions that started the subject event - either an insightId or a pre-de…" at bounding box center [579, 146] width 240 height 28
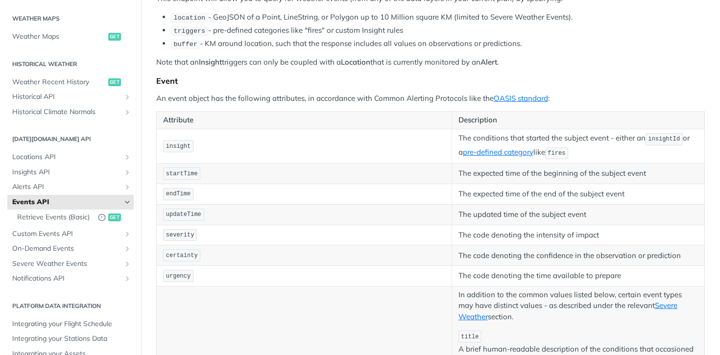
click at [517, 135] on p "The conditions that started the subject event - either an insightId or a pre-de…" at bounding box center [579, 146] width 240 height 28
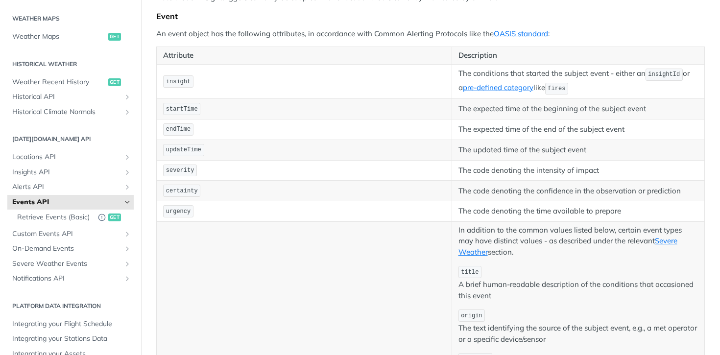
scroll to position [191, 0]
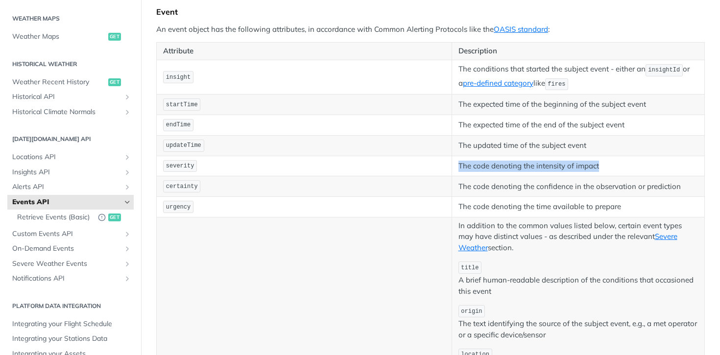
drag, startPoint x: 460, startPoint y: 166, endPoint x: 667, endPoint y: 164, distance: 206.8
click at [667, 164] on p "The code denoting the intensity of impact" at bounding box center [579, 166] width 240 height 11
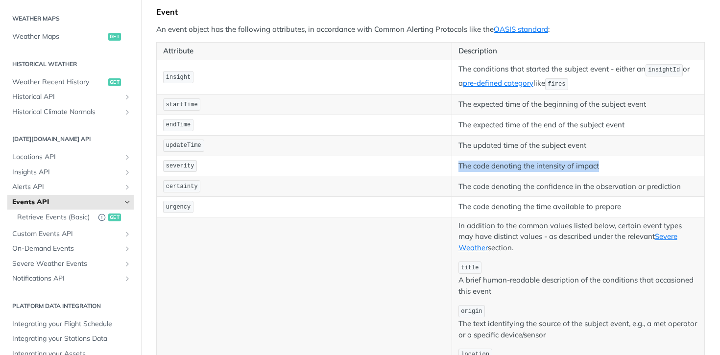
click at [667, 164] on p "The code denoting the intensity of impact" at bounding box center [579, 166] width 240 height 11
click at [684, 188] on p "The code denoting the confidence in the observation or prediction" at bounding box center [579, 186] width 240 height 11
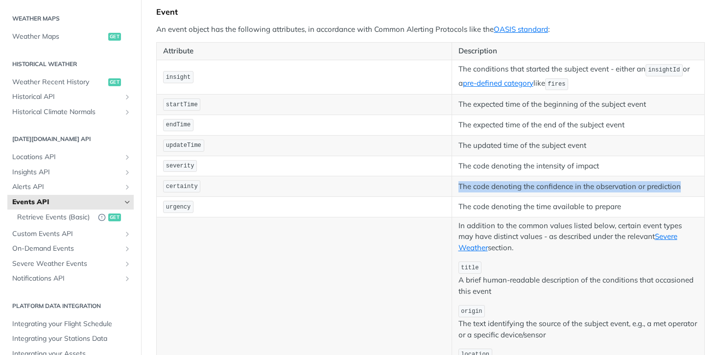
click at [684, 188] on p "The code denoting the confidence in the observation or prediction" at bounding box center [579, 186] width 240 height 11
click at [549, 182] on p "The code denoting the confidence in the observation or prediction" at bounding box center [579, 186] width 240 height 11
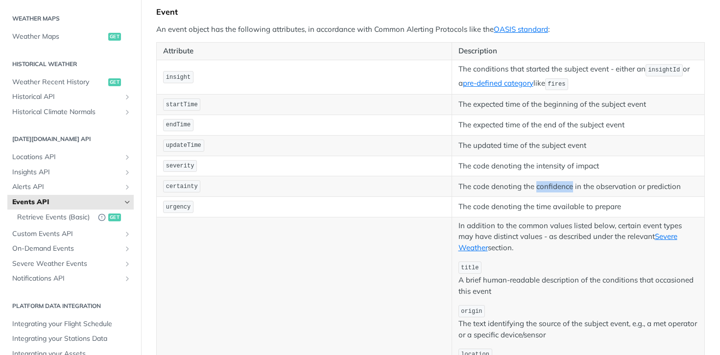
click at [549, 182] on p "The code denoting the confidence in the observation or prediction" at bounding box center [579, 186] width 240 height 11
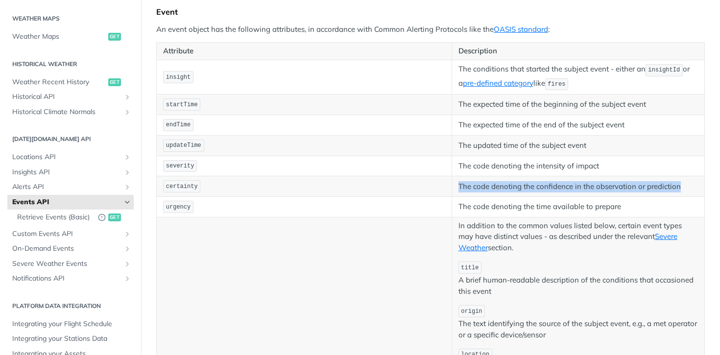
click at [549, 182] on p "The code denoting the confidence in the observation or prediction" at bounding box center [579, 186] width 240 height 11
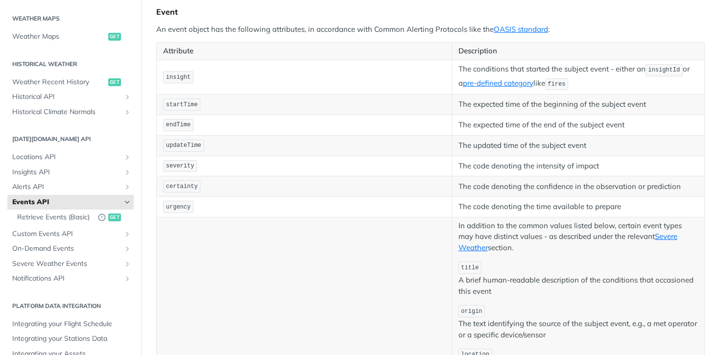
click at [522, 164] on p "The code denoting the intensity of impact" at bounding box center [579, 166] width 240 height 11
click at [495, 164] on p "The code denoting the intensity of impact" at bounding box center [579, 166] width 240 height 11
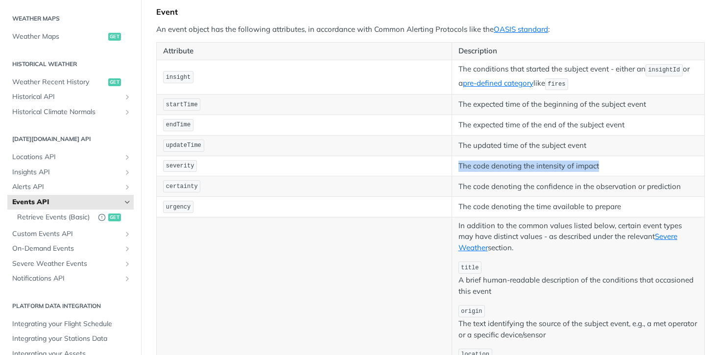
click at [495, 164] on p "The code denoting the intensity of impact" at bounding box center [579, 166] width 240 height 11
click at [523, 164] on p "The code denoting the intensity of impact" at bounding box center [579, 166] width 240 height 11
click at [514, 189] on p "The code denoting the confidence in the observation or prediction" at bounding box center [579, 186] width 240 height 11
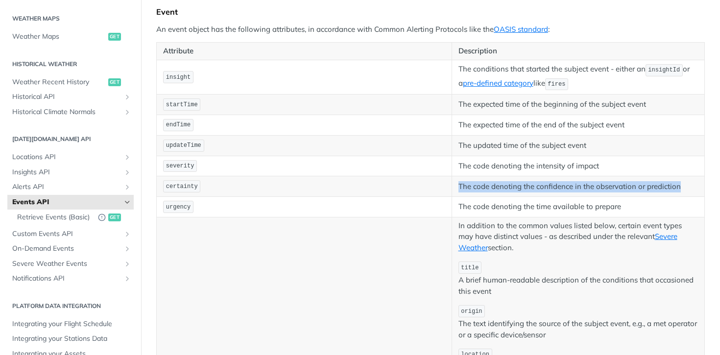
click at [514, 189] on p "The code denoting the confidence in the observation or prediction" at bounding box center [579, 186] width 240 height 11
click at [498, 189] on p "The code denoting the confidence in the observation or prediction" at bounding box center [579, 186] width 240 height 11
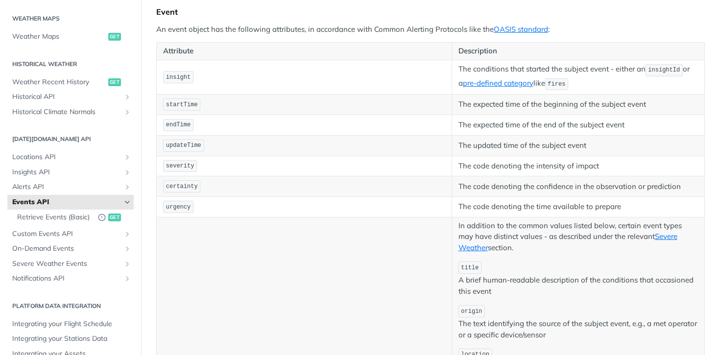
click at [498, 189] on p "The code denoting the confidence in the observation or prediction" at bounding box center [579, 186] width 240 height 11
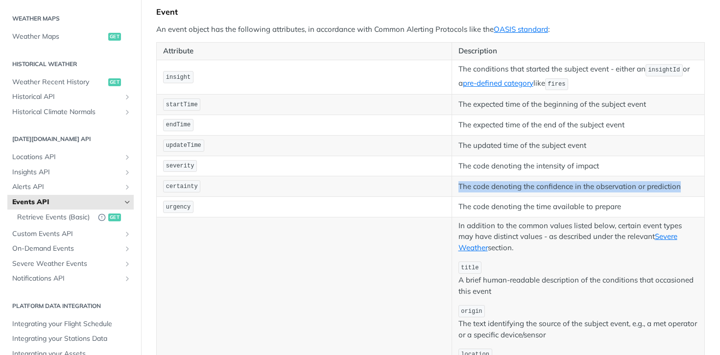
click at [498, 189] on p "The code denoting the confidence in the observation or prediction" at bounding box center [579, 186] width 240 height 11
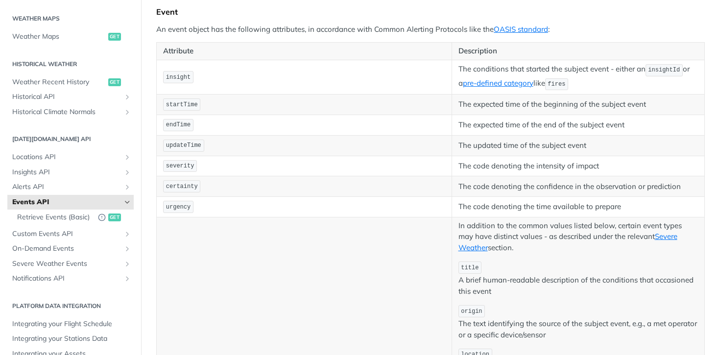
click at [515, 188] on p "The code denoting the confidence in the observation or prediction" at bounding box center [579, 186] width 240 height 11
click at [511, 206] on p "The code denoting the time available to prepare" at bounding box center [579, 206] width 240 height 11
click at [497, 207] on p "The code denoting the time available to prepare" at bounding box center [579, 206] width 240 height 11
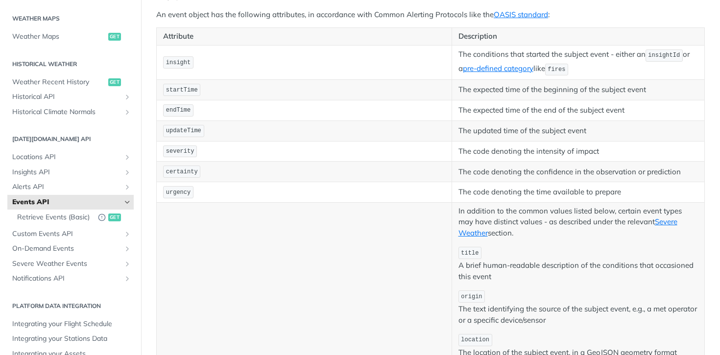
scroll to position [211, 0]
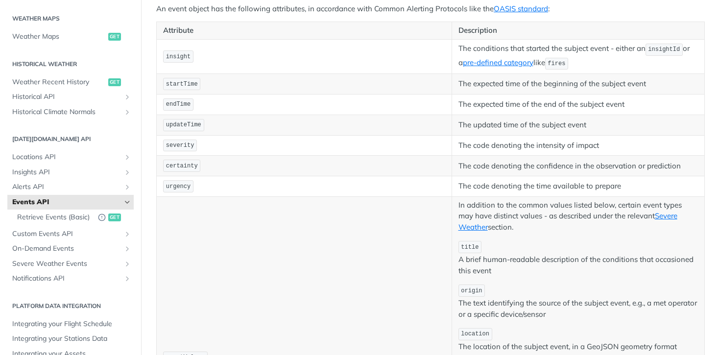
click at [478, 201] on p "In addition to the common values listed below, certain event types may have dis…" at bounding box center [579, 216] width 240 height 33
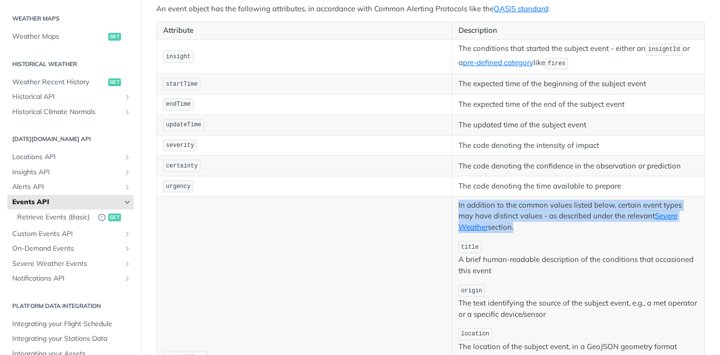
click at [478, 201] on p "In addition to the common values listed below, certain event types may have dis…" at bounding box center [579, 216] width 240 height 33
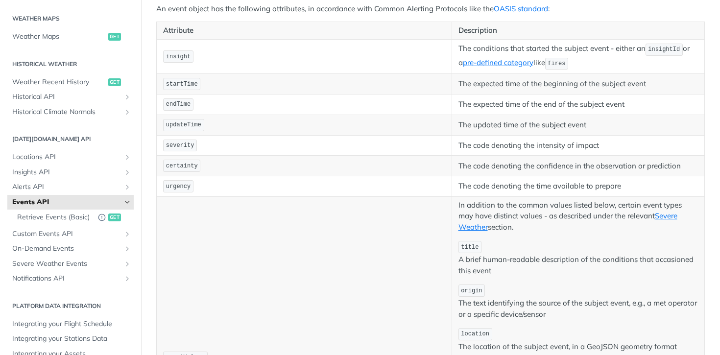
click at [480, 205] on p "In addition to the common values listed below, certain event types may have dis…" at bounding box center [579, 216] width 240 height 33
click at [459, 186] on p "The code denoting the time available to prepare" at bounding box center [579, 186] width 240 height 11
click at [476, 186] on p "The code denoting the time available to prepare" at bounding box center [579, 186] width 240 height 11
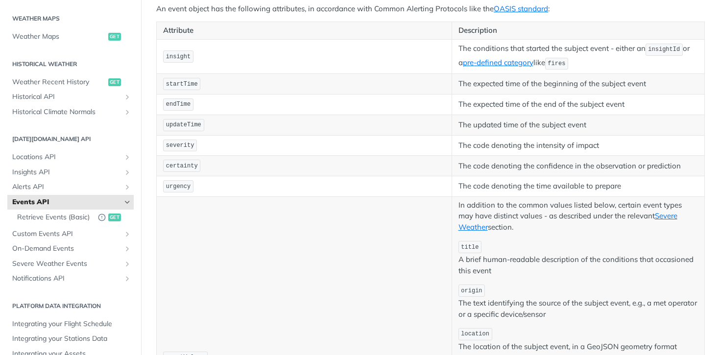
click at [476, 186] on p "The code denoting the time available to prepare" at bounding box center [579, 186] width 240 height 11
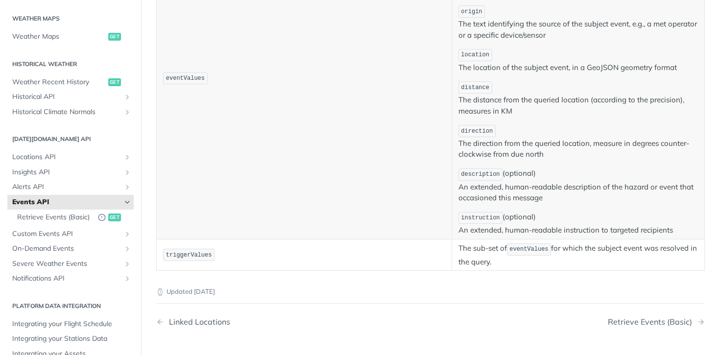
scroll to position [496, 0]
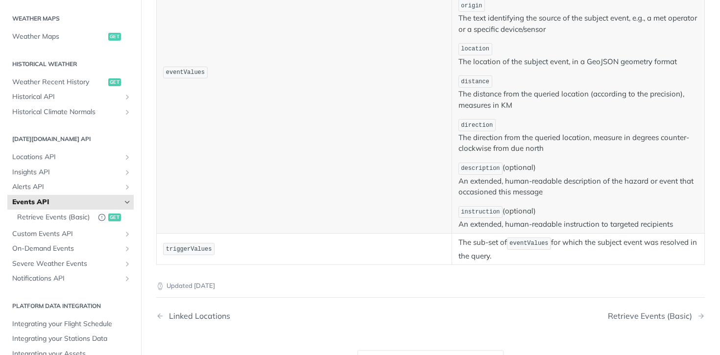
drag, startPoint x: 458, startPoint y: 242, endPoint x: 510, endPoint y: 253, distance: 53.3
click at [510, 253] on td "The sub-set of eventValues for which the subject event was resolved in the quer…" at bounding box center [578, 248] width 253 height 31
click at [510, 253] on p "The sub-set of eventValues for which the subject event was resolved in the quer…" at bounding box center [579, 249] width 240 height 25
drag, startPoint x: 510, startPoint y: 253, endPoint x: 463, endPoint y: 237, distance: 49.9
click at [463, 237] on p "The sub-set of eventValues for which the subject event was resolved in the quer…" at bounding box center [579, 249] width 240 height 25
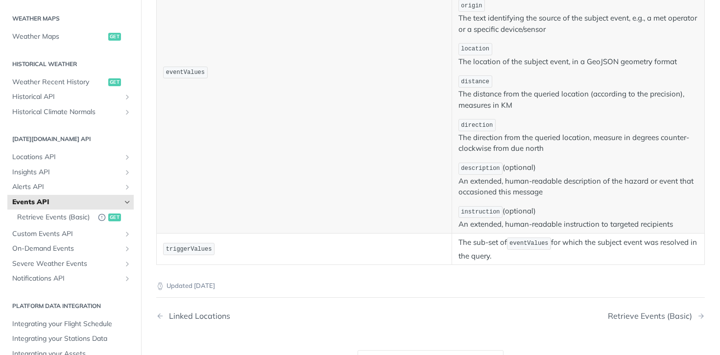
click at [463, 237] on p "The sub-set of eventValues for which the subject event was resolved in the quer…" at bounding box center [579, 249] width 240 height 25
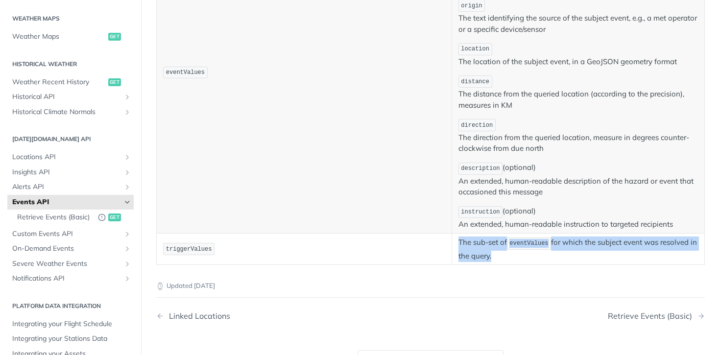
drag, startPoint x: 463, startPoint y: 237, endPoint x: 493, endPoint y: 247, distance: 31.6
click at [493, 247] on p "The sub-set of eventValues for which the subject event was resolved in the quer…" at bounding box center [579, 249] width 240 height 25
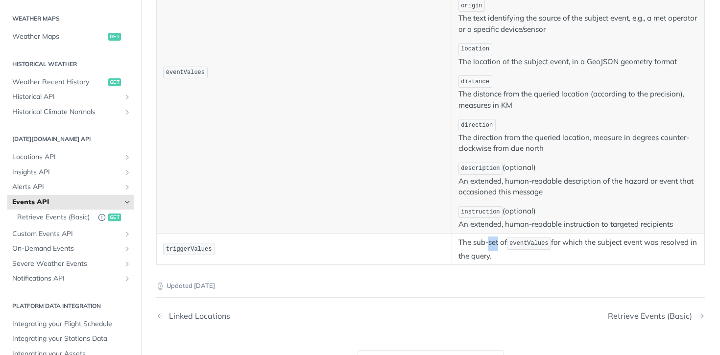
click at [493, 247] on p "The sub-set of eventValues for which the subject event was resolved in the quer…" at bounding box center [579, 249] width 240 height 25
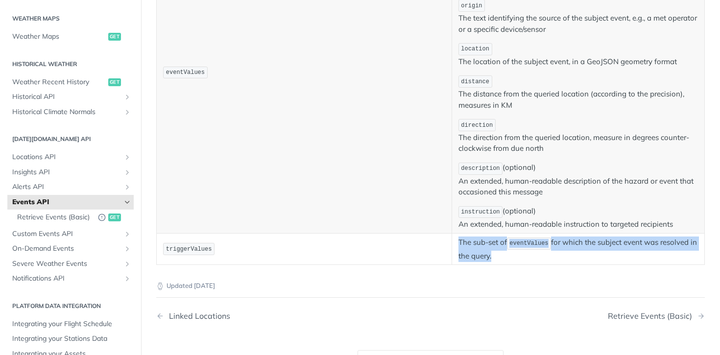
click at [493, 247] on p "The sub-set of eventValues for which the subject event was resolved in the quer…" at bounding box center [579, 249] width 240 height 25
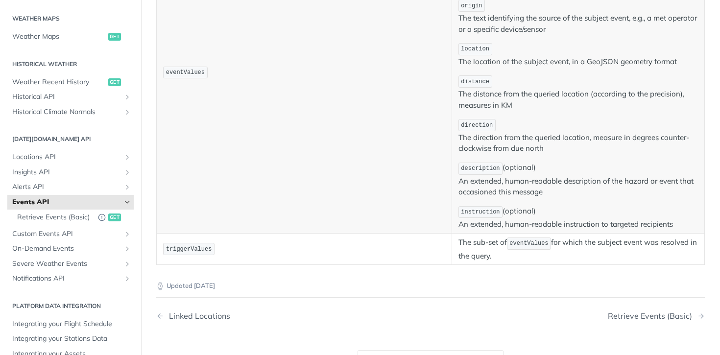
click at [491, 247] on p "The sub-set of eventValues for which the subject event was resolved in the quer…" at bounding box center [579, 249] width 240 height 25
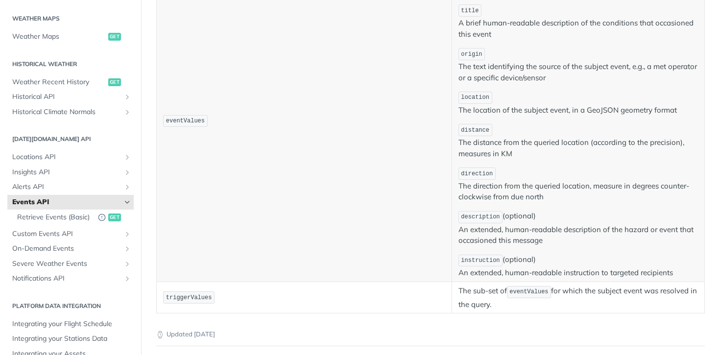
scroll to position [449, 0]
click at [502, 229] on p "description (optional) An extended, human-readable description of the hazard or…" at bounding box center [579, 227] width 240 height 36
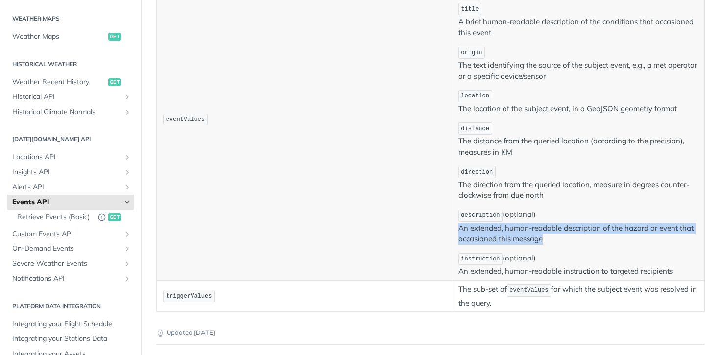
click at [502, 229] on p "description (optional) An extended, human-readable description of the hazard or…" at bounding box center [579, 227] width 240 height 36
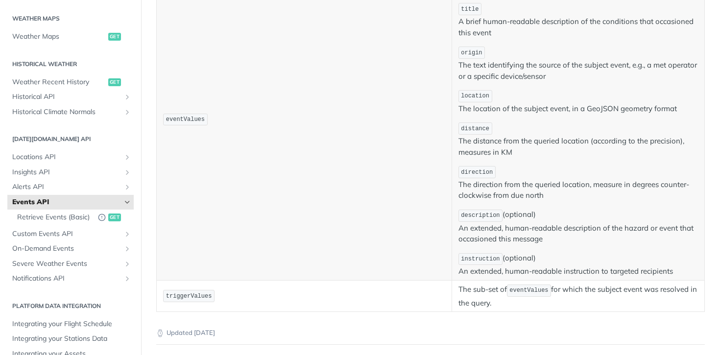
click at [520, 233] on p "description (optional) An extended, human-readable description of the hazard or…" at bounding box center [579, 227] width 240 height 36
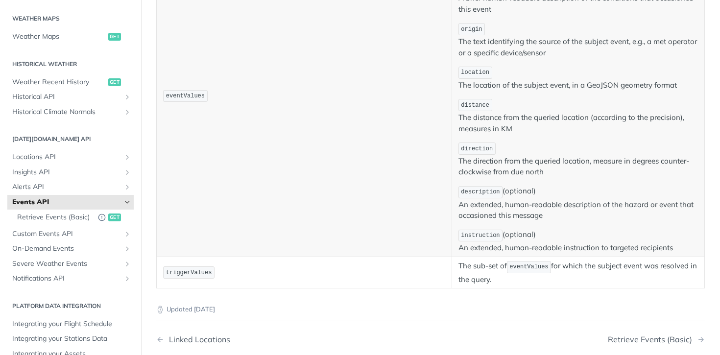
scroll to position [479, 0]
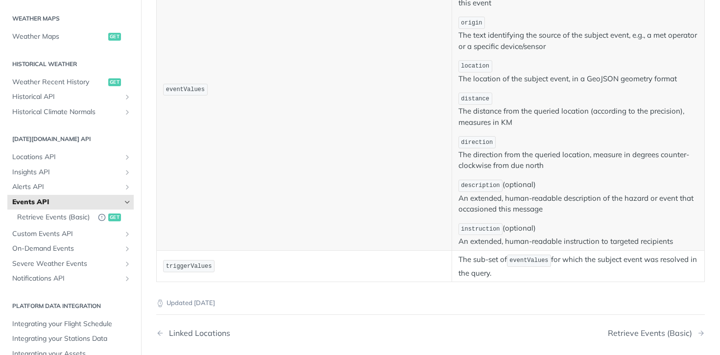
click at [518, 239] on p "instruction (optional) An extended, human-readable instruction to targeted reci…" at bounding box center [579, 234] width 240 height 25
click at [530, 230] on p "instruction (optional) An extended, human-readable instruction to targeted reci…" at bounding box center [579, 234] width 240 height 25
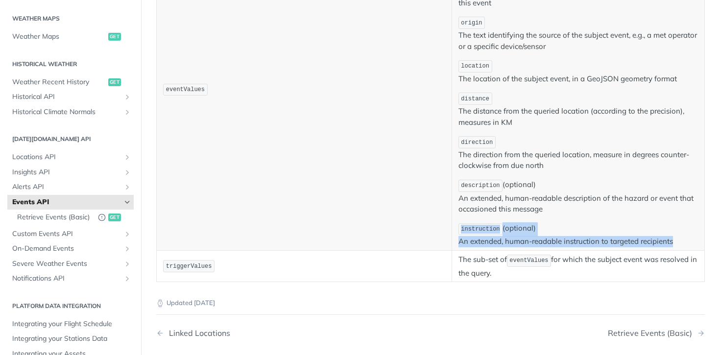
drag, startPoint x: 530, startPoint y: 230, endPoint x: 538, endPoint y: 243, distance: 14.7
click at [538, 244] on p "instruction (optional) An extended, human-readable instruction to targeted reci…" at bounding box center [579, 234] width 240 height 25
click at [538, 243] on p "instruction (optional) An extended, human-readable instruction to targeted reci…" at bounding box center [579, 234] width 240 height 25
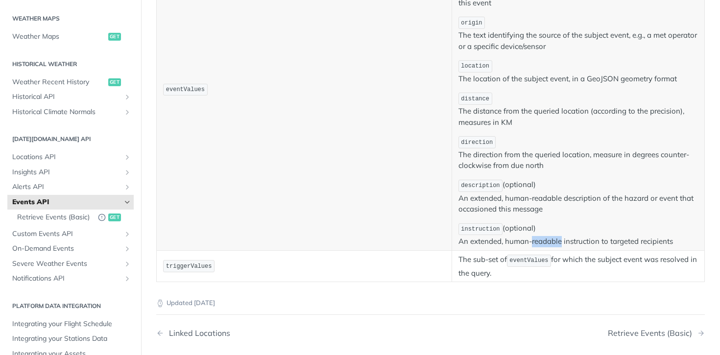
click at [538, 243] on p "instruction (optional) An extended, human-readable instruction to targeted reci…" at bounding box center [579, 234] width 240 height 25
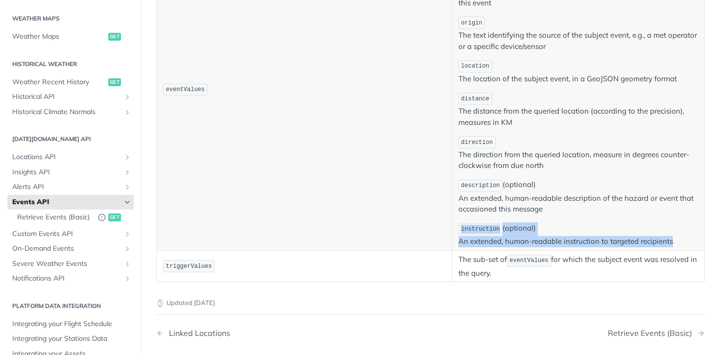
drag, startPoint x: 538, startPoint y: 243, endPoint x: 526, endPoint y: 223, distance: 22.4
click at [526, 223] on p "instruction (optional) An extended, human-readable instruction to targeted reci…" at bounding box center [579, 234] width 240 height 25
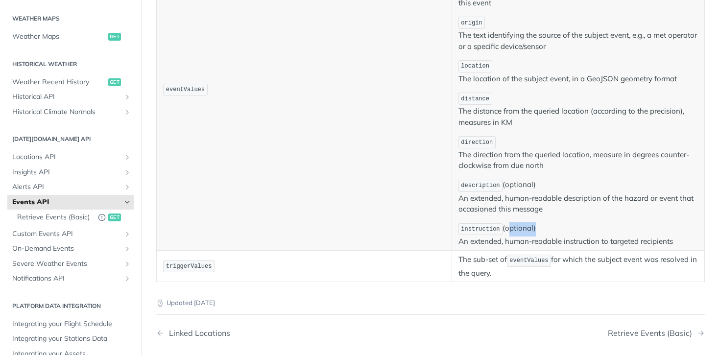
click at [526, 223] on p "instruction (optional) An extended, human-readable instruction to targeted reci…" at bounding box center [579, 234] width 240 height 25
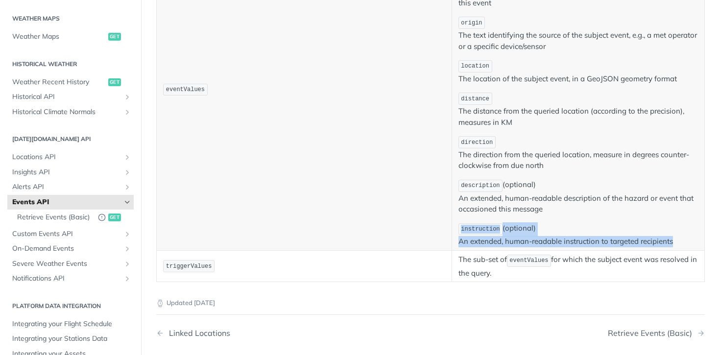
drag, startPoint x: 526, startPoint y: 223, endPoint x: 543, endPoint y: 241, distance: 24.3
click at [542, 241] on p "instruction (optional) An extended, human-readable instruction to targeted reci…" at bounding box center [579, 234] width 240 height 25
click at [543, 241] on p "instruction (optional) An extended, human-readable instruction to targeted reci…" at bounding box center [579, 234] width 240 height 25
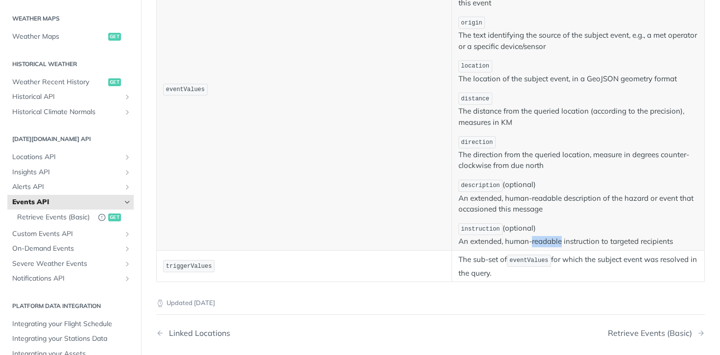
click at [543, 241] on p "instruction (optional) An extended, human-readable instruction to targeted reci…" at bounding box center [579, 234] width 240 height 25
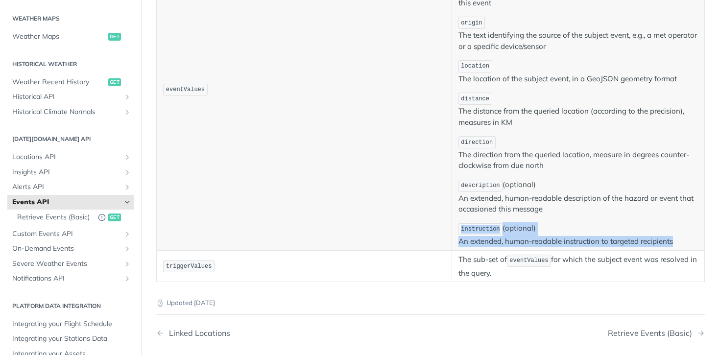
drag, startPoint x: 543, startPoint y: 241, endPoint x: 525, endPoint y: 222, distance: 25.7
click at [525, 222] on p "instruction (optional) An extended, human-readable instruction to targeted reci…" at bounding box center [579, 234] width 240 height 25
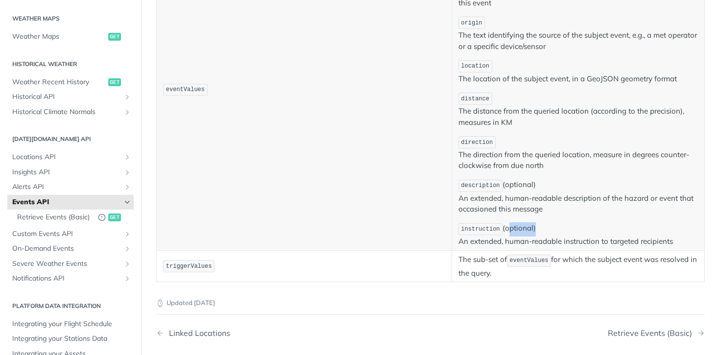
click at [525, 222] on p "instruction (optional) An extended, human-readable instruction to targeted reci…" at bounding box center [579, 234] width 240 height 25
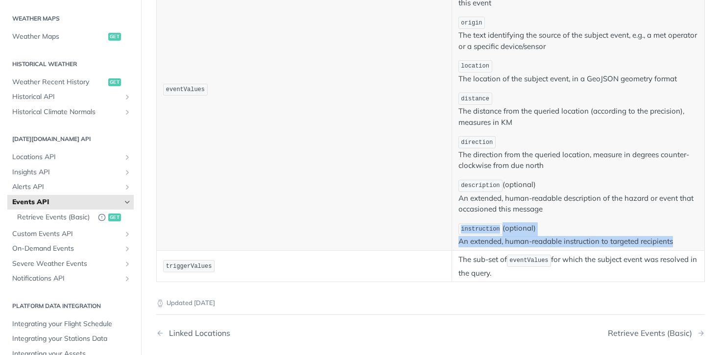
drag, startPoint x: 525, startPoint y: 222, endPoint x: 532, endPoint y: 241, distance: 19.6
click at [532, 240] on p "instruction (optional) An extended, human-readable instruction to targeted reci…" at bounding box center [579, 234] width 240 height 25
click at [532, 241] on p "instruction (optional) An extended, human-readable instruction to targeted reci…" at bounding box center [579, 234] width 240 height 25
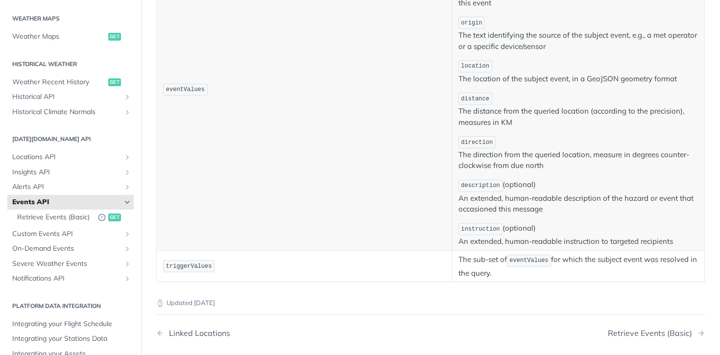
click at [532, 241] on p "instruction (optional) An extended, human-readable instruction to targeted reci…" at bounding box center [579, 234] width 240 height 25
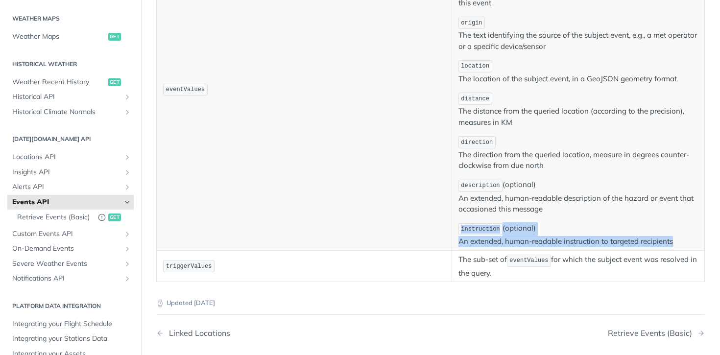
drag, startPoint x: 532, startPoint y: 241, endPoint x: 532, endPoint y: 230, distance: 10.3
click at [532, 230] on p "instruction (optional) An extended, human-readable instruction to targeted reci…" at bounding box center [579, 234] width 240 height 25
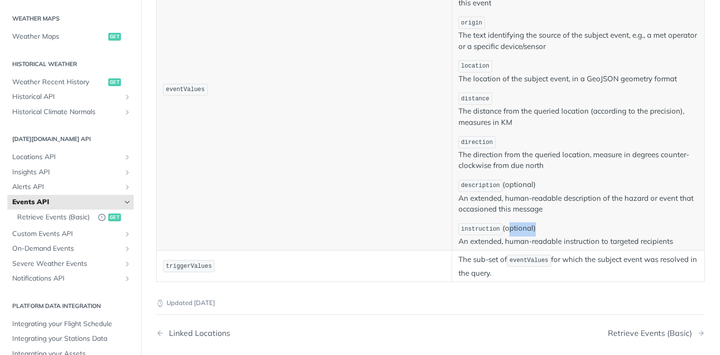
click at [532, 230] on p "instruction (optional) An extended, human-readable instruction to targeted reci…" at bounding box center [579, 234] width 240 height 25
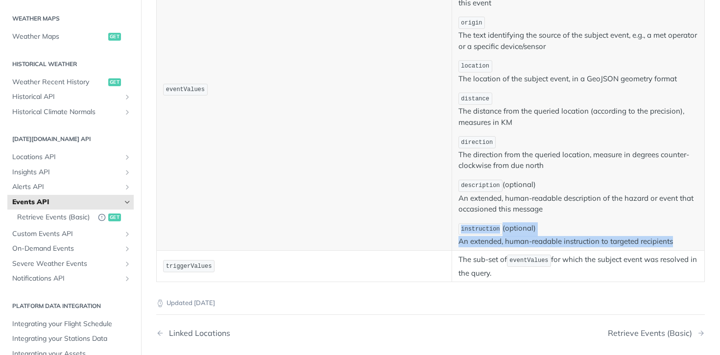
drag, startPoint x: 532, startPoint y: 230, endPoint x: 532, endPoint y: 245, distance: 14.7
click at [532, 245] on p "instruction (optional) An extended, human-readable instruction to targeted reci…" at bounding box center [579, 234] width 240 height 25
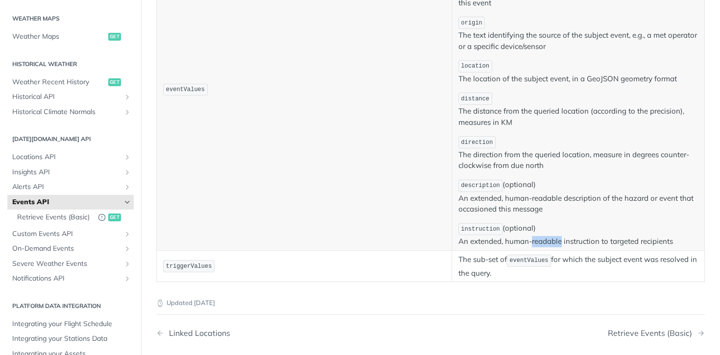
click at [532, 245] on p "instruction (optional) An extended, human-readable instruction to targeted reci…" at bounding box center [579, 234] width 240 height 25
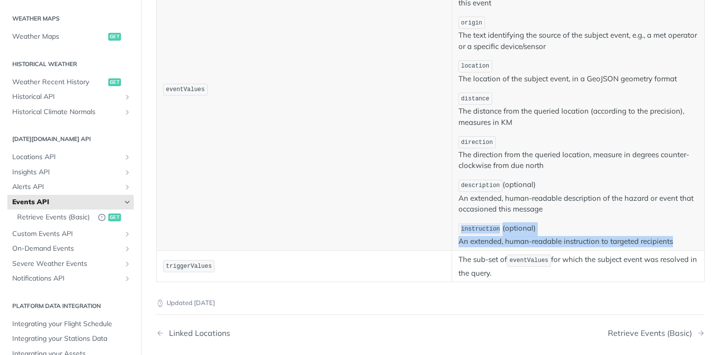
drag, startPoint x: 532, startPoint y: 245, endPoint x: 532, endPoint y: 225, distance: 19.6
click at [532, 225] on p "instruction (optional) An extended, human-readable instruction to targeted reci…" at bounding box center [579, 234] width 240 height 25
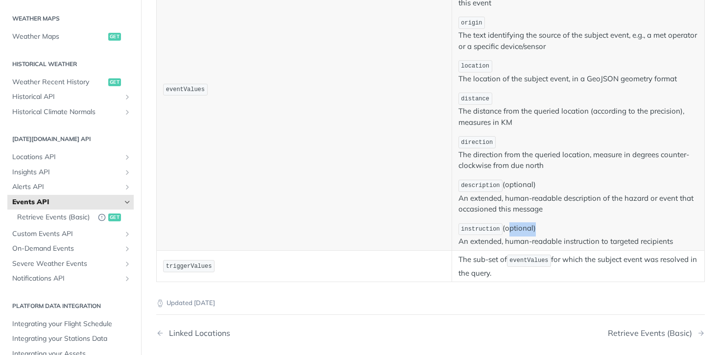
click at [532, 225] on p "instruction (optional) An extended, human-readable instruction to targeted reci…" at bounding box center [579, 234] width 240 height 25
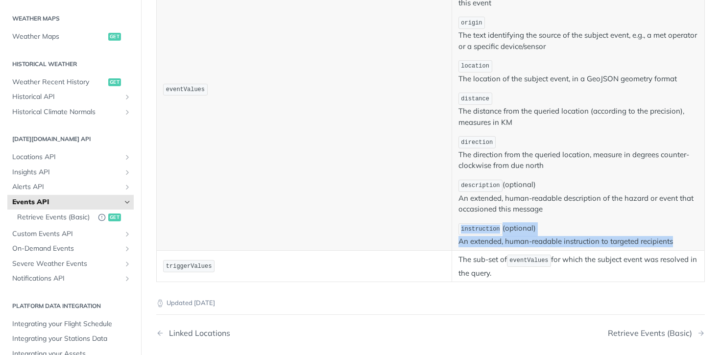
drag, startPoint x: 532, startPoint y: 225, endPoint x: 532, endPoint y: 239, distance: 13.7
click at [532, 239] on p "instruction (optional) An extended, human-readable instruction to targeted reci…" at bounding box center [579, 234] width 240 height 25
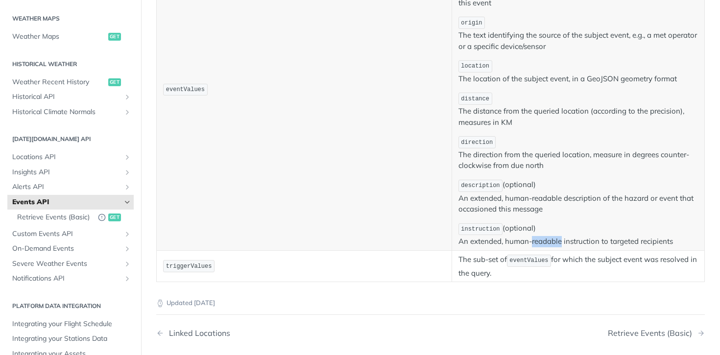
click at [532, 239] on p "instruction (optional) An extended, human-readable instruction to targeted reci…" at bounding box center [579, 234] width 240 height 25
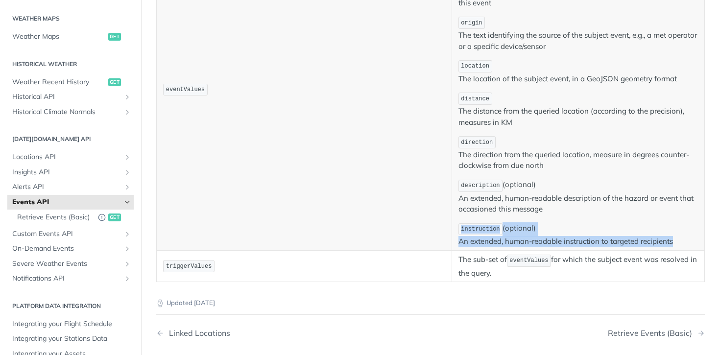
drag, startPoint x: 532, startPoint y: 239, endPoint x: 530, endPoint y: 231, distance: 7.6
click at [530, 231] on p "instruction (optional) An extended, human-readable instruction to targeted reci…" at bounding box center [579, 234] width 240 height 25
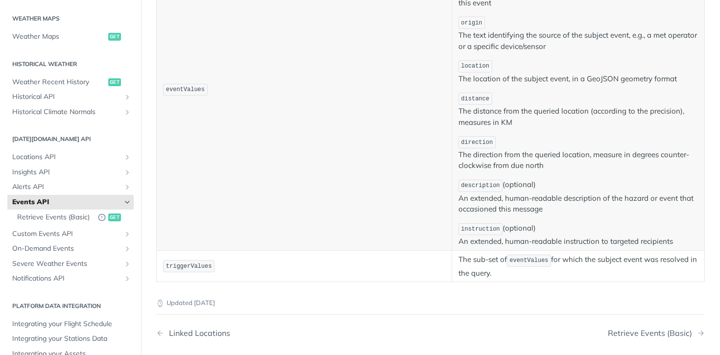
click at [530, 231] on p "instruction (optional) An extended, human-readable instruction to targeted reci…" at bounding box center [579, 234] width 240 height 25
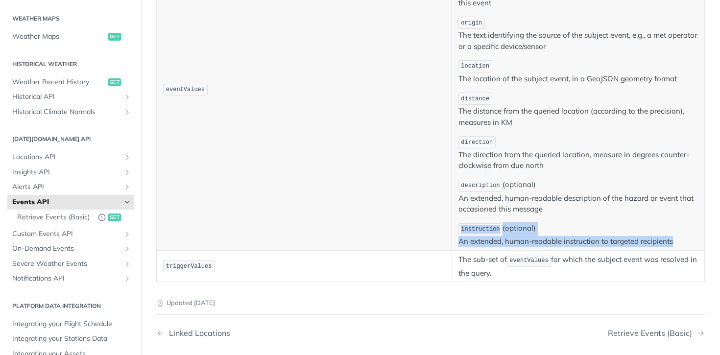
drag, startPoint x: 530, startPoint y: 231, endPoint x: 530, endPoint y: 237, distance: 5.9
click at [530, 237] on p "instruction (optional) An extended, human-readable instruction to targeted reci…" at bounding box center [579, 234] width 240 height 25
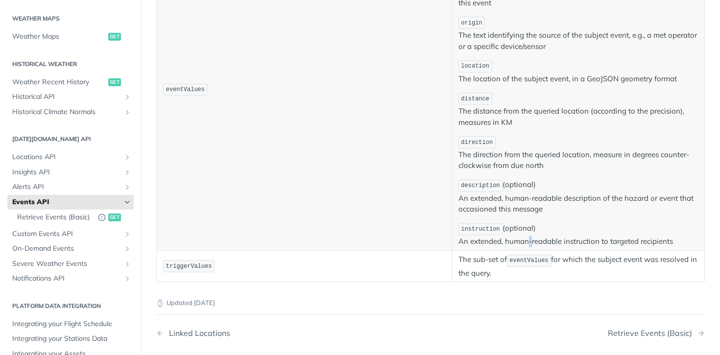
click at [530, 237] on p "instruction (optional) An extended, human-readable instruction to targeted reci…" at bounding box center [579, 234] width 240 height 25
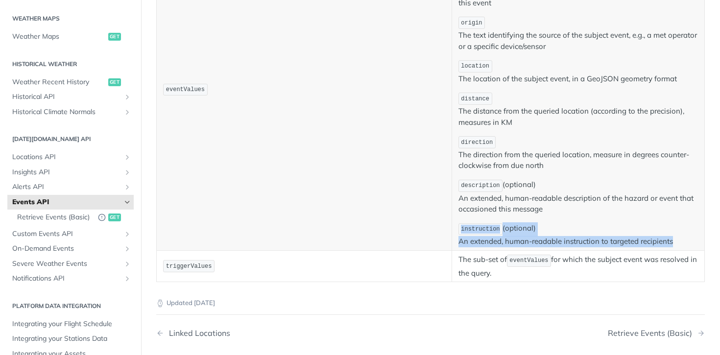
drag, startPoint x: 530, startPoint y: 237, endPoint x: 530, endPoint y: 224, distance: 13.2
click at [530, 224] on p "instruction (optional) An extended, human-readable instruction to targeted reci…" at bounding box center [579, 234] width 240 height 25
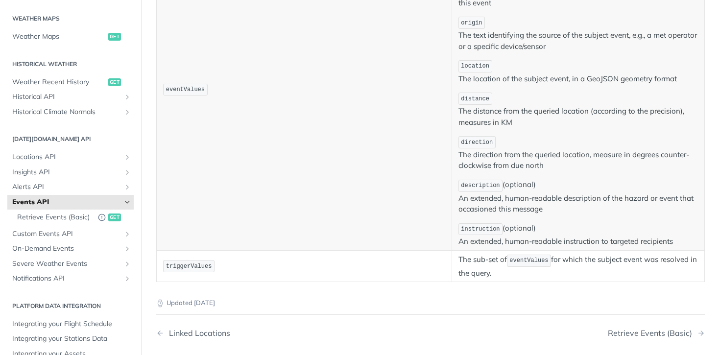
click at [530, 224] on p "instruction (optional) An extended, human-readable instruction to targeted reci…" at bounding box center [579, 234] width 240 height 25
drag, startPoint x: 530, startPoint y: 224, endPoint x: 530, endPoint y: 237, distance: 13.2
click at [530, 237] on p "instruction (optional) An extended, human-readable instruction to targeted reci…" at bounding box center [579, 234] width 240 height 25
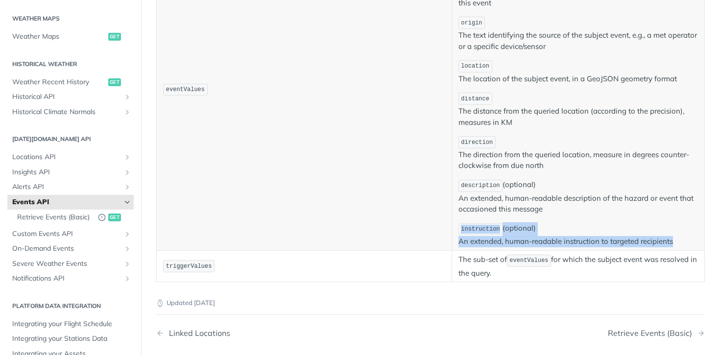
click at [530, 237] on p "instruction (optional) An extended, human-readable instruction to targeted reci…" at bounding box center [579, 234] width 240 height 25
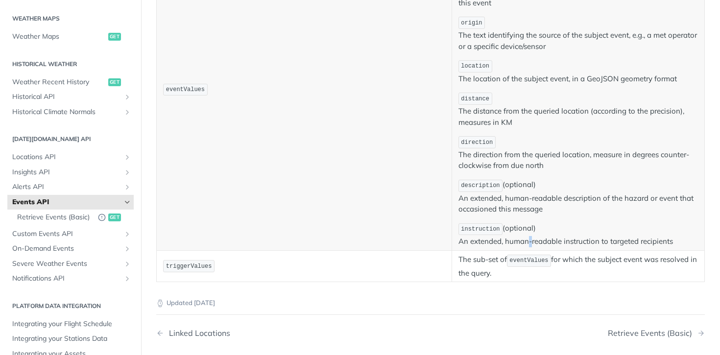
click at [530, 237] on p "instruction (optional) An extended, human-readable instruction to targeted reci…" at bounding box center [579, 234] width 240 height 25
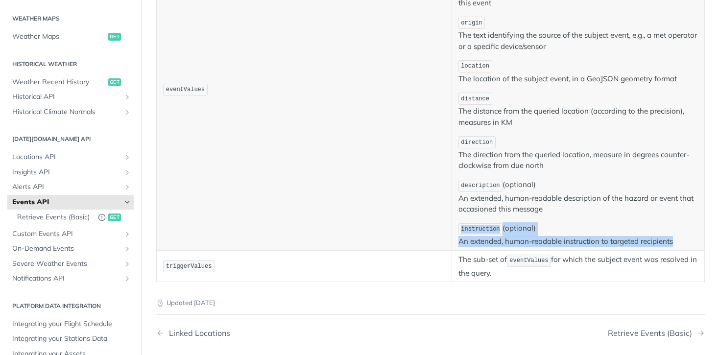
drag, startPoint x: 530, startPoint y: 237, endPoint x: 530, endPoint y: 228, distance: 9.3
click at [530, 228] on p "instruction (optional) An extended, human-readable instruction to targeted reci…" at bounding box center [579, 234] width 240 height 25
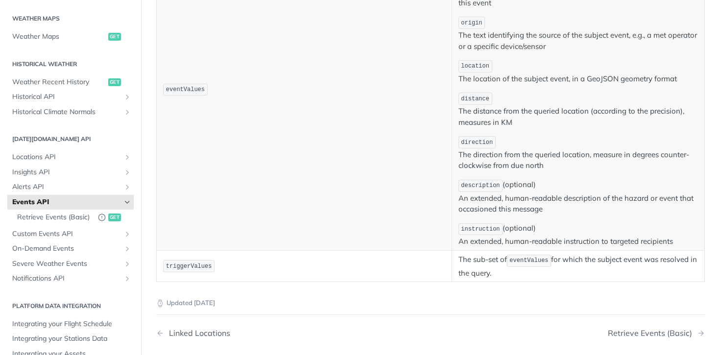
click at [530, 228] on p "instruction (optional) An extended, human-readable instruction to targeted reci…" at bounding box center [579, 234] width 240 height 25
drag, startPoint x: 530, startPoint y: 228, endPoint x: 530, endPoint y: 237, distance: 9.3
click at [530, 229] on p "instruction (optional) An extended, human-readable instruction to targeted reci…" at bounding box center [579, 234] width 240 height 25
click at [530, 237] on p "instruction (optional) An extended, human-readable instruction to targeted reci…" at bounding box center [579, 234] width 240 height 25
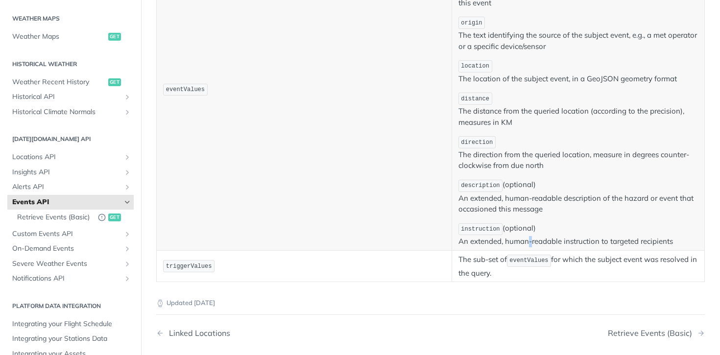
click at [530, 237] on p "instruction (optional) An extended, human-readable instruction to targeted reci…" at bounding box center [579, 234] width 240 height 25
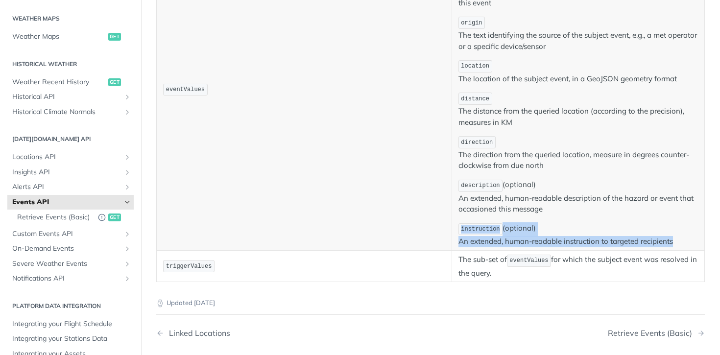
drag, startPoint x: 530, startPoint y: 237, endPoint x: 526, endPoint y: 221, distance: 17.1
click at [526, 221] on td "In addition to the common values listed below, certain event types may have dis…" at bounding box center [578, 89] width 253 height 322
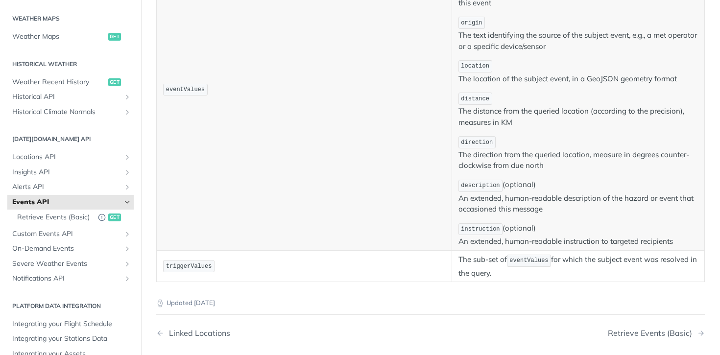
click at [526, 221] on td "In addition to the common values listed below, certain event types may have dis…" at bounding box center [578, 89] width 253 height 322
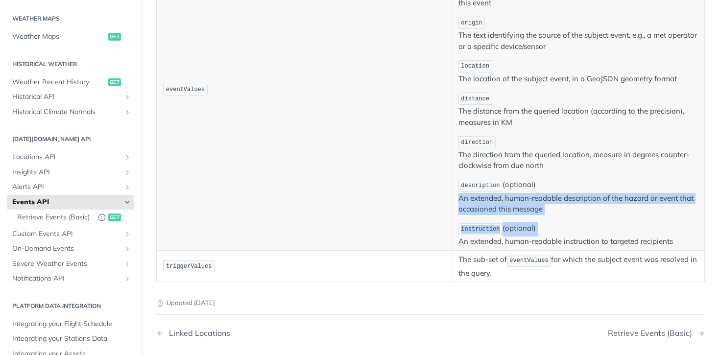
drag, startPoint x: 526, startPoint y: 221, endPoint x: 525, endPoint y: 190, distance: 30.9
click at [525, 190] on td "In addition to the common values listed below, certain event types may have dis…" at bounding box center [578, 89] width 253 height 322
click at [525, 190] on p "description (optional) An extended, human-readable description of the hazard or…" at bounding box center [579, 197] width 240 height 36
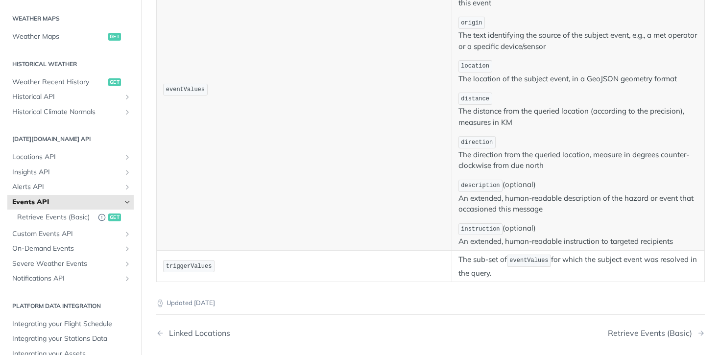
click at [569, 261] on p "The sub-set of eventValues for which the subject event was resolved in the quer…" at bounding box center [579, 266] width 240 height 25
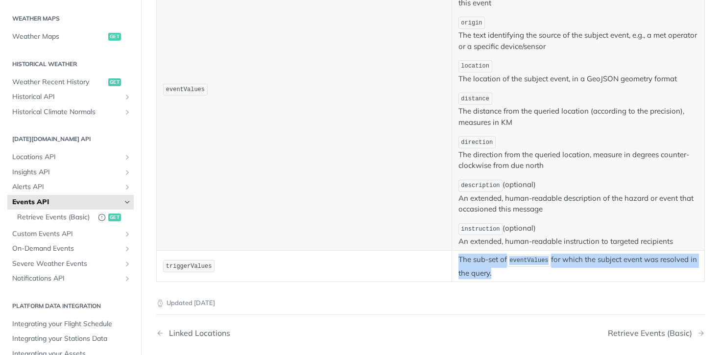
click at [569, 261] on p "The sub-set of eventValues for which the subject event was resolved in the quer…" at bounding box center [579, 266] width 240 height 25
click at [591, 261] on p "The sub-set of eventValues for which the subject event was resolved in the quer…" at bounding box center [579, 266] width 240 height 25
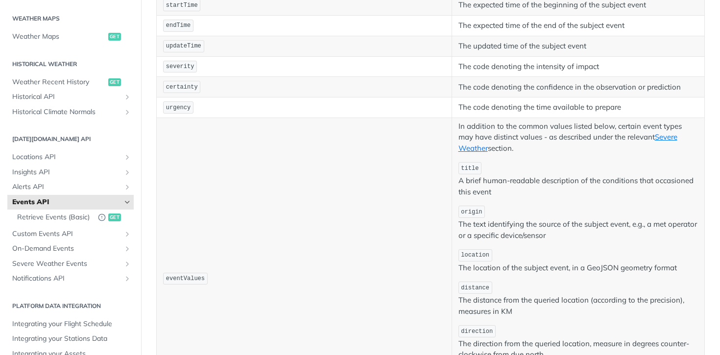
scroll to position [287, 0]
